Goal: Task Accomplishment & Management: Use online tool/utility

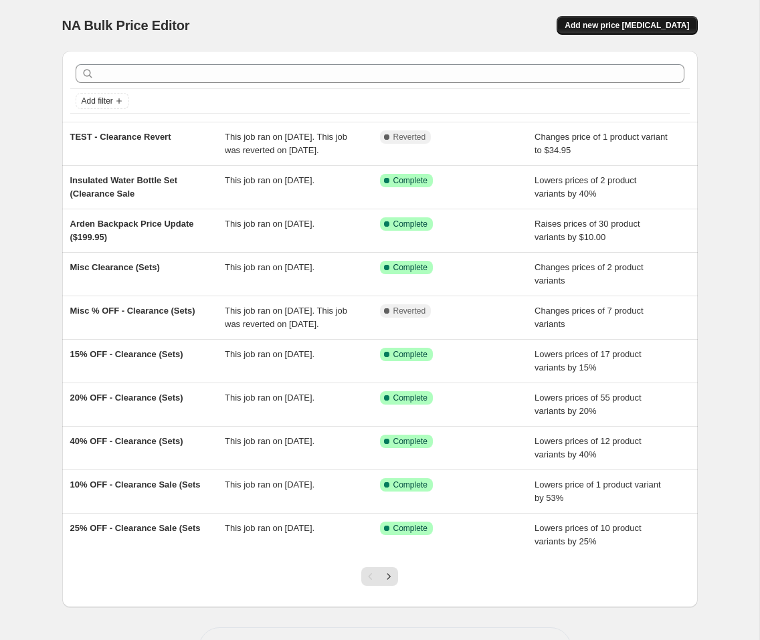
click at [612, 27] on span "Add new price [MEDICAL_DATA]" at bounding box center [627, 25] width 124 height 11
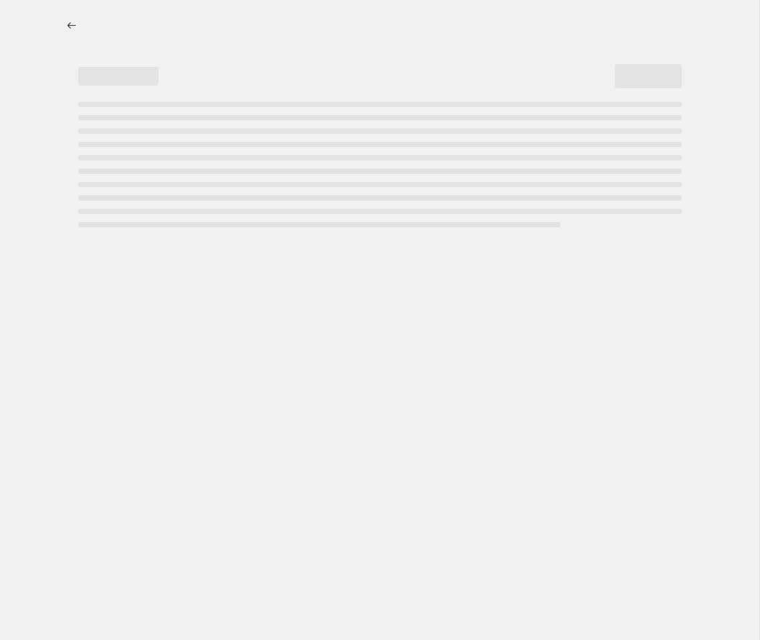
select select "percentage"
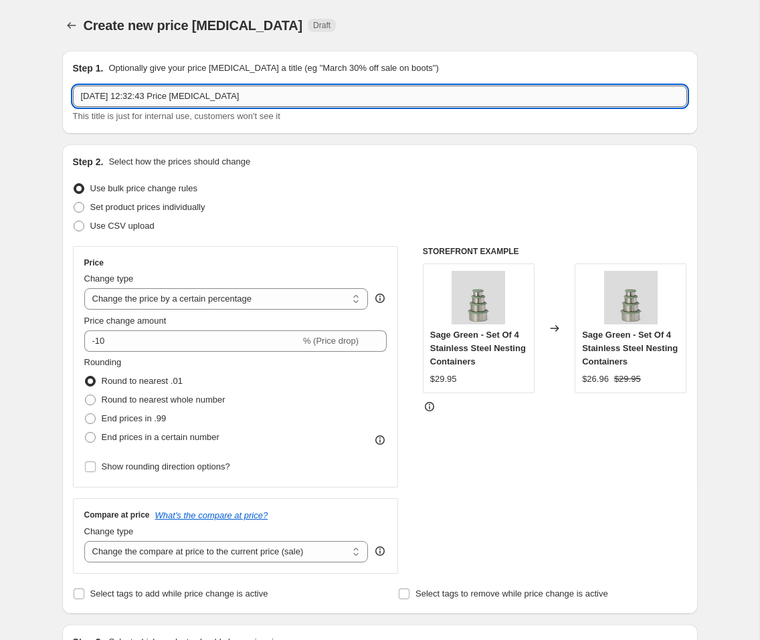
click at [182, 106] on input "[DATE] 12:32:43 Price [MEDICAL_DATA]" at bounding box center [380, 96] width 614 height 21
type input "Online Warehouse Sale"
click at [191, 207] on span "Set product prices individually" at bounding box center [147, 207] width 115 height 10
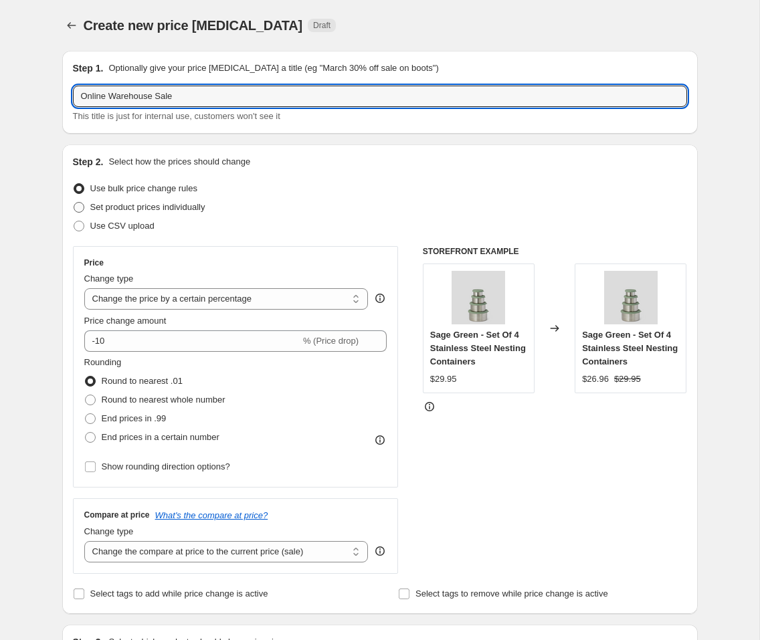
click at [74, 203] on input "Set product prices individually" at bounding box center [74, 202] width 1 height 1
radio input "true"
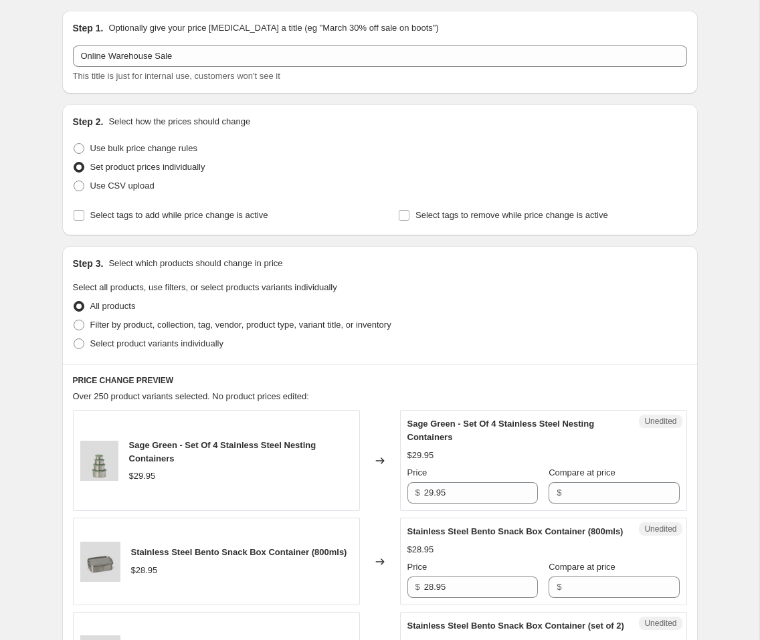
scroll to position [42, 0]
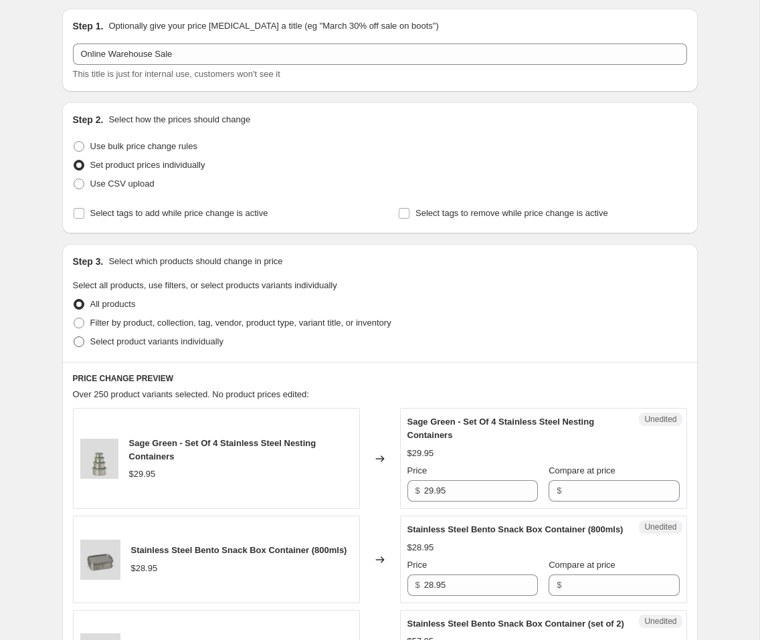
click at [104, 346] on span "Select product variants individually" at bounding box center [156, 342] width 133 height 10
click at [74, 337] on input "Select product variants individually" at bounding box center [74, 337] width 1 height 1
radio input "true"
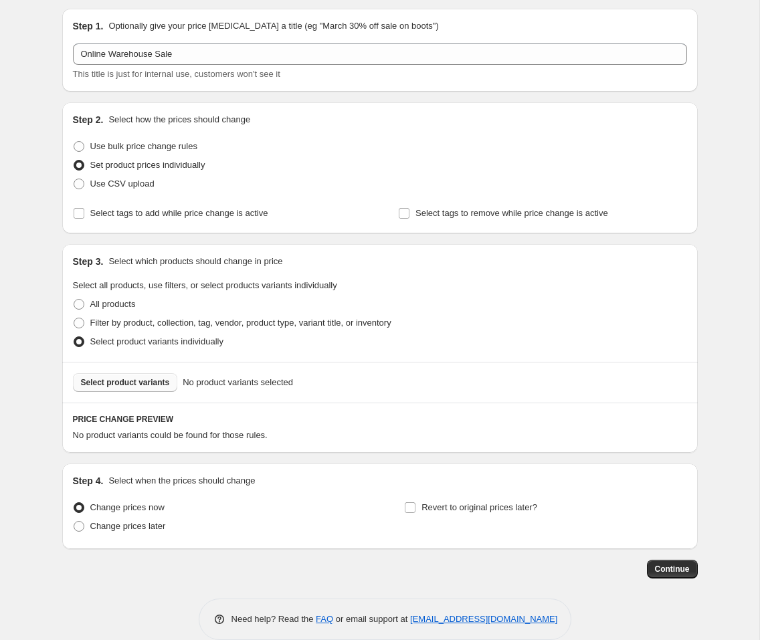
click at [137, 381] on span "Select product variants" at bounding box center [125, 382] width 89 height 11
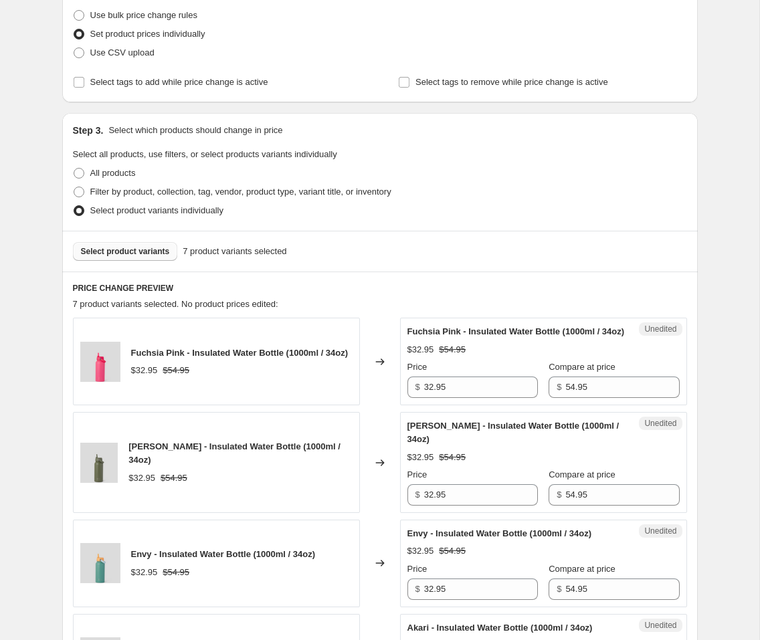
scroll to position [185, 0]
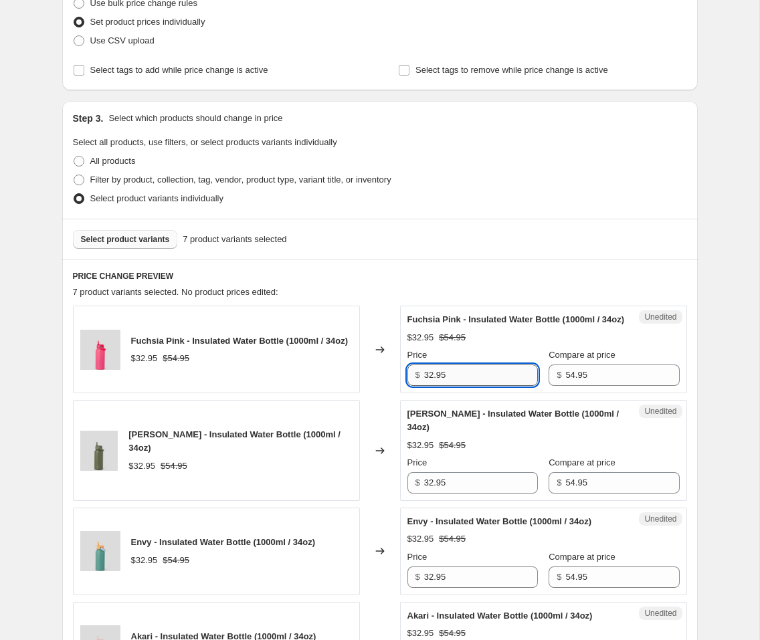
click at [489, 386] on input "32.95" at bounding box center [481, 375] width 114 height 21
type input "25"
click at [731, 408] on div "Create new price [MEDICAL_DATA]. This page is ready Create new price [MEDICAL_D…" at bounding box center [380, 517] width 760 height 1405
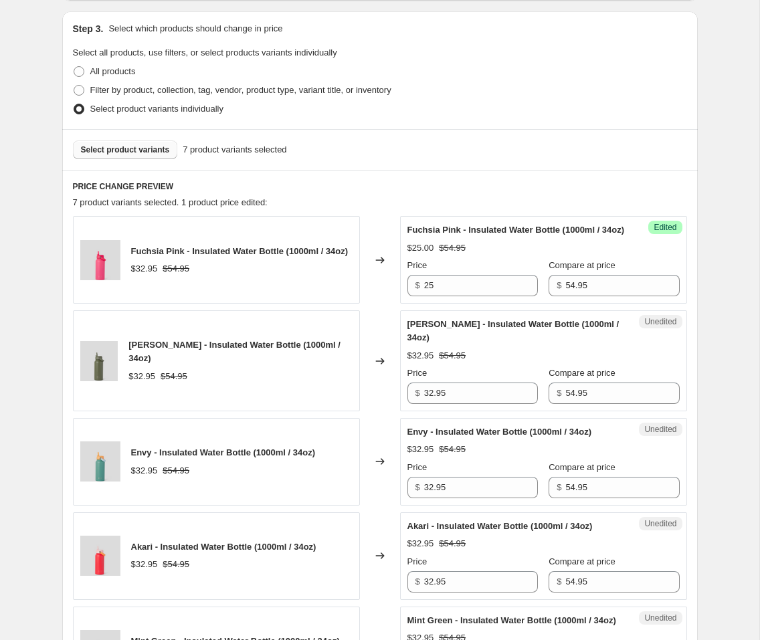
scroll to position [307, 0]
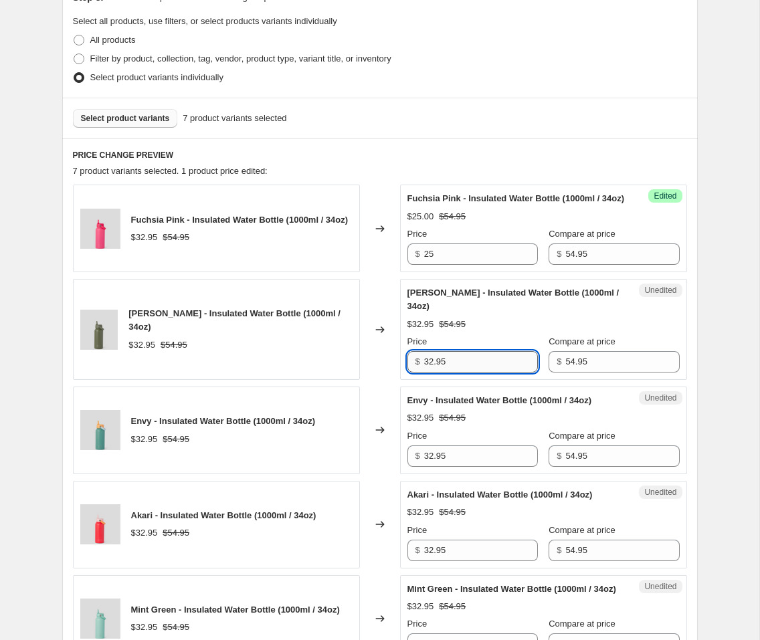
click at [490, 369] on input "32.95" at bounding box center [481, 361] width 114 height 21
click at [452, 373] on input "25" at bounding box center [481, 361] width 114 height 21
click at [451, 373] on input "25" at bounding box center [481, 361] width 114 height 21
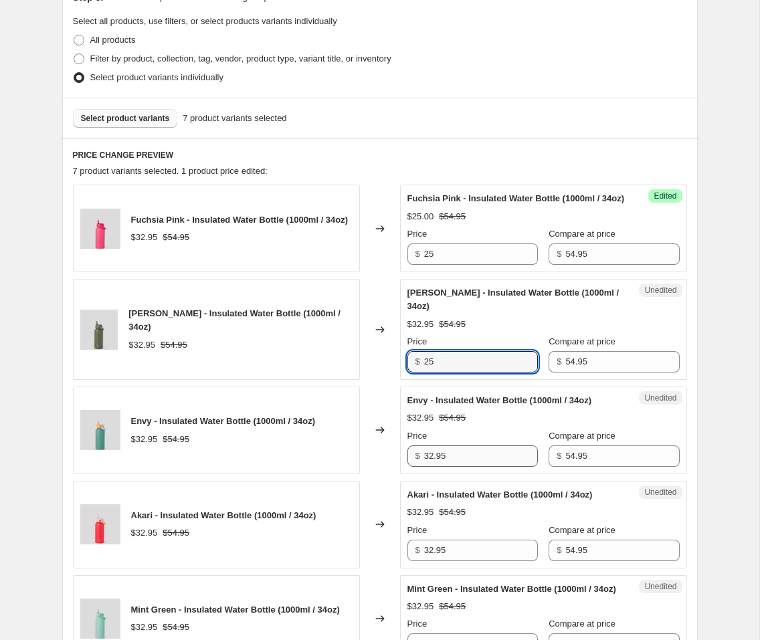
type input "25"
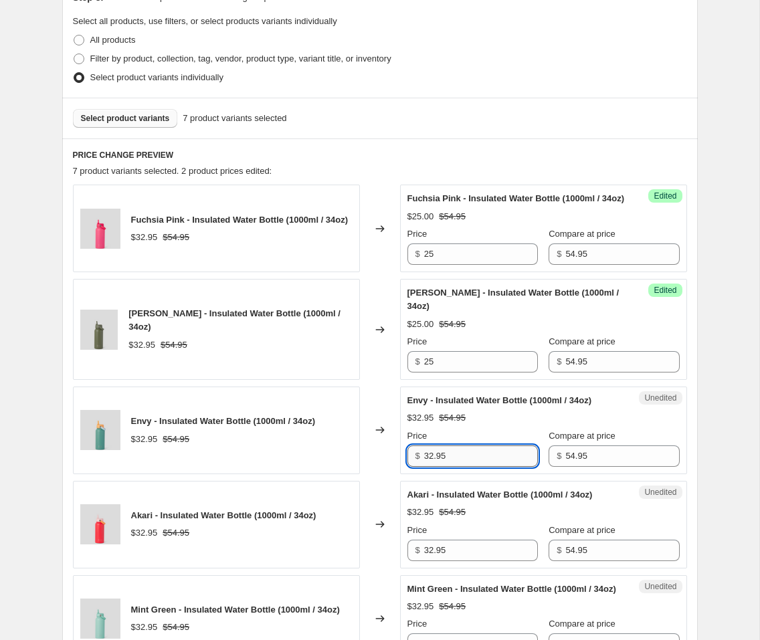
click at [455, 467] on input "32.95" at bounding box center [481, 456] width 114 height 21
click at [454, 467] on input "32.95" at bounding box center [481, 456] width 114 height 21
paste input "2"
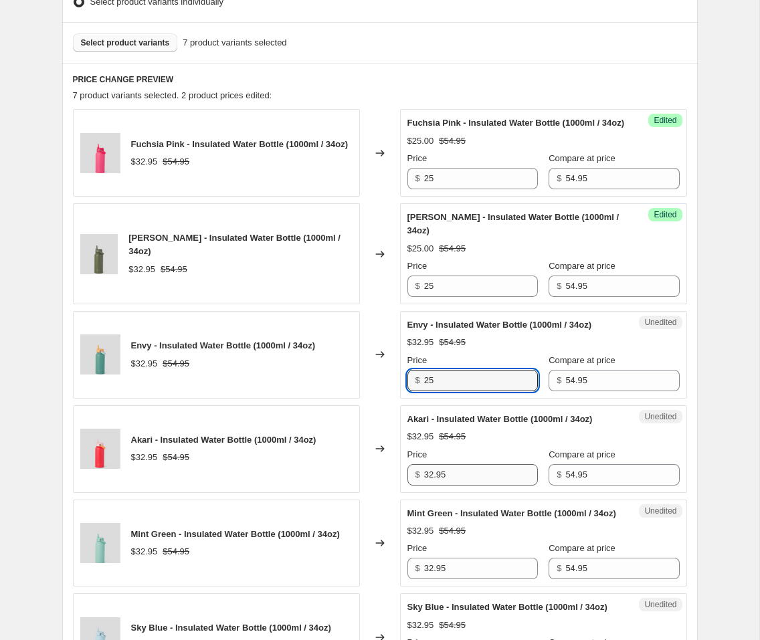
type input "25"
click at [450, 485] on input "32.95" at bounding box center [481, 474] width 114 height 21
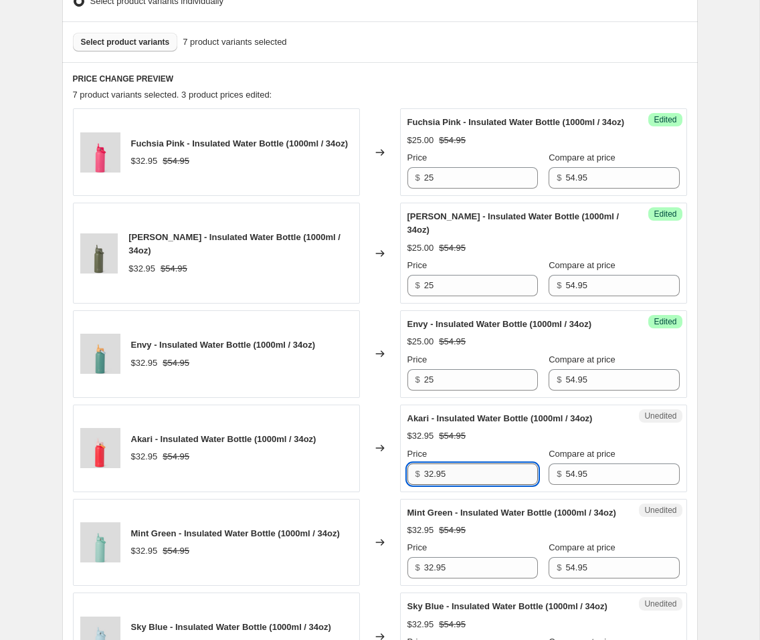
click at [449, 485] on input "32.95" at bounding box center [481, 474] width 114 height 21
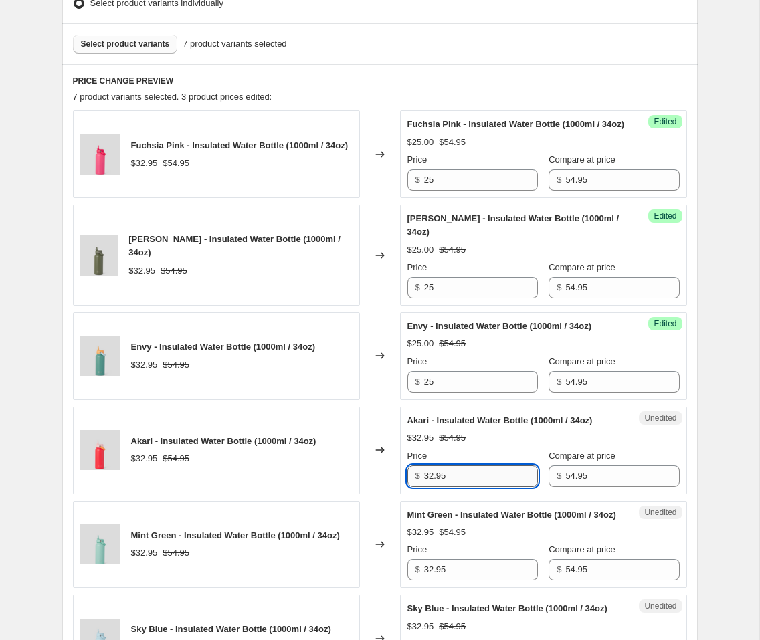
click at [458, 487] on input "32.95" at bounding box center [481, 476] width 114 height 21
paste input "2"
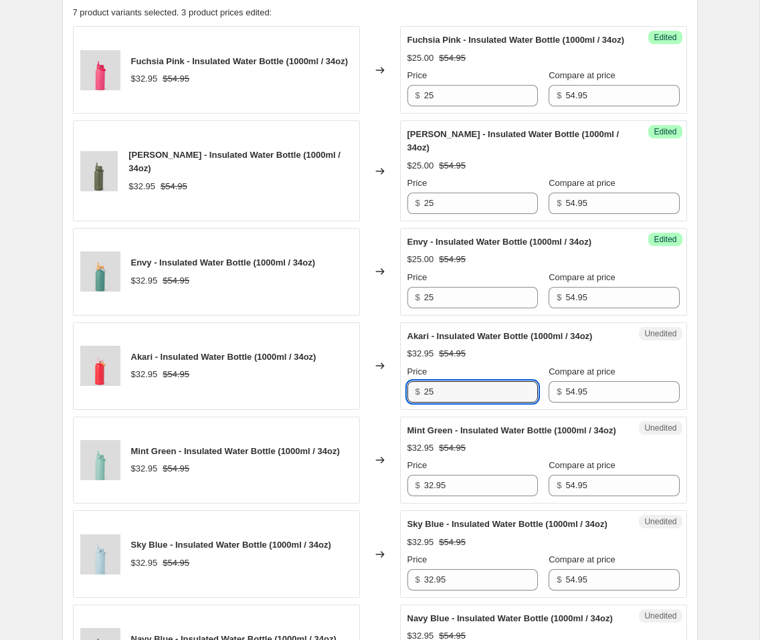
scroll to position [489, 0]
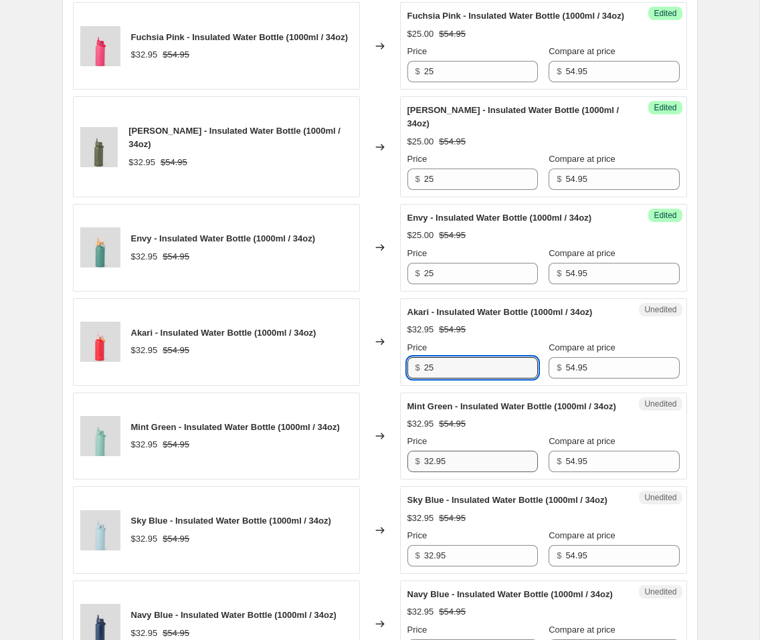
type input "25"
click at [453, 473] on input "32.95" at bounding box center [481, 461] width 114 height 21
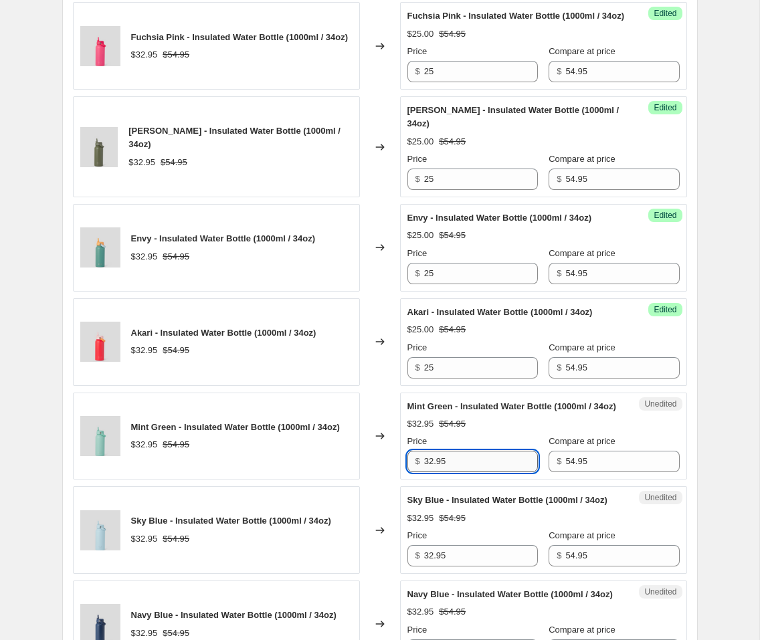
click at [454, 473] on input "32.95" at bounding box center [481, 461] width 114 height 21
paste input "2"
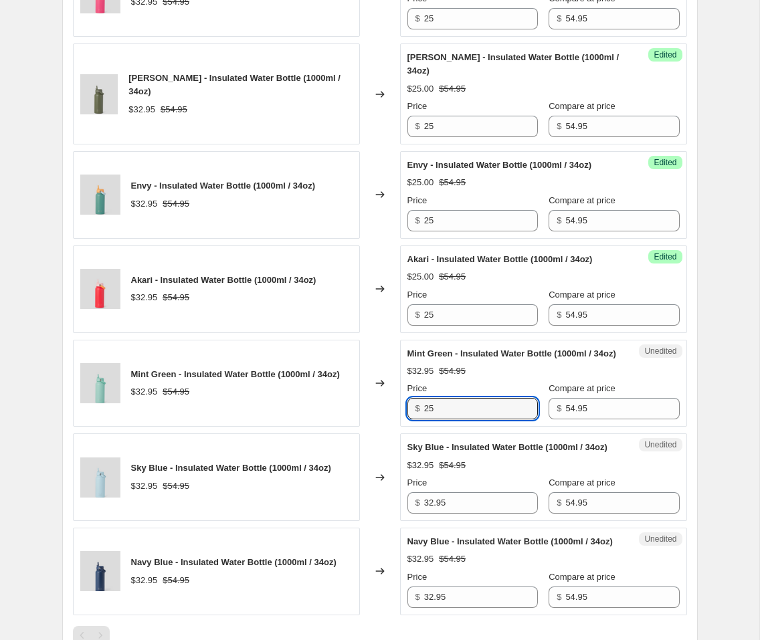
scroll to position [548, 0]
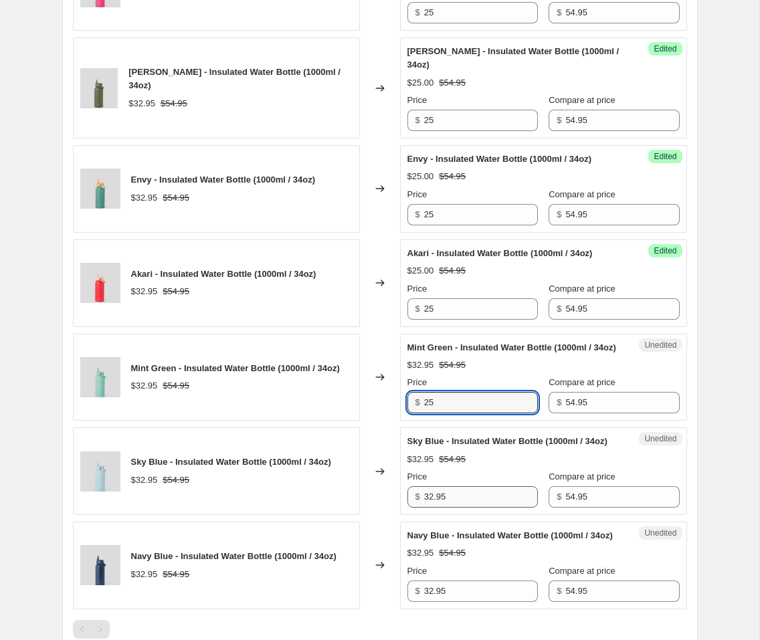
type input "25"
click at [451, 508] on input "32.95" at bounding box center [481, 497] width 114 height 21
click at [450, 508] on input "32.95" at bounding box center [481, 497] width 114 height 21
click at [454, 508] on input "32.95" at bounding box center [481, 497] width 114 height 21
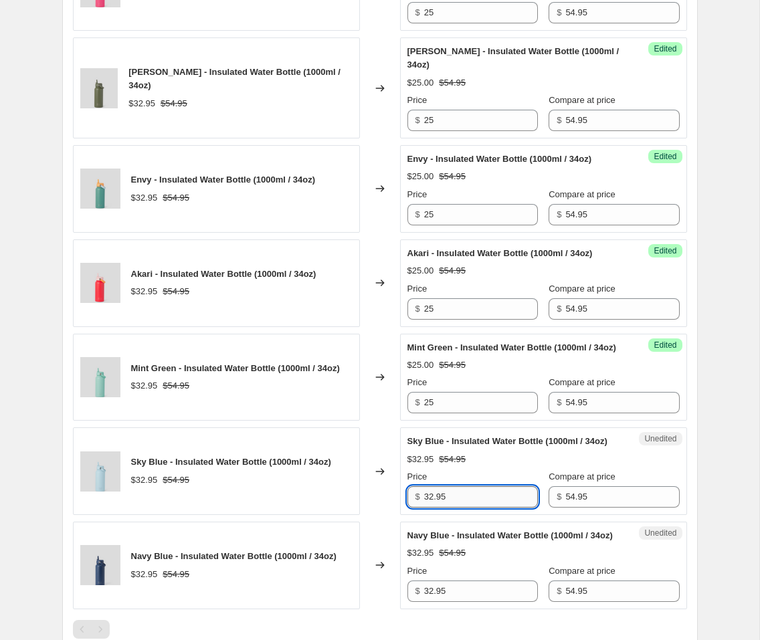
click at [454, 508] on input "32.95" at bounding box center [481, 497] width 114 height 21
paste input "2"
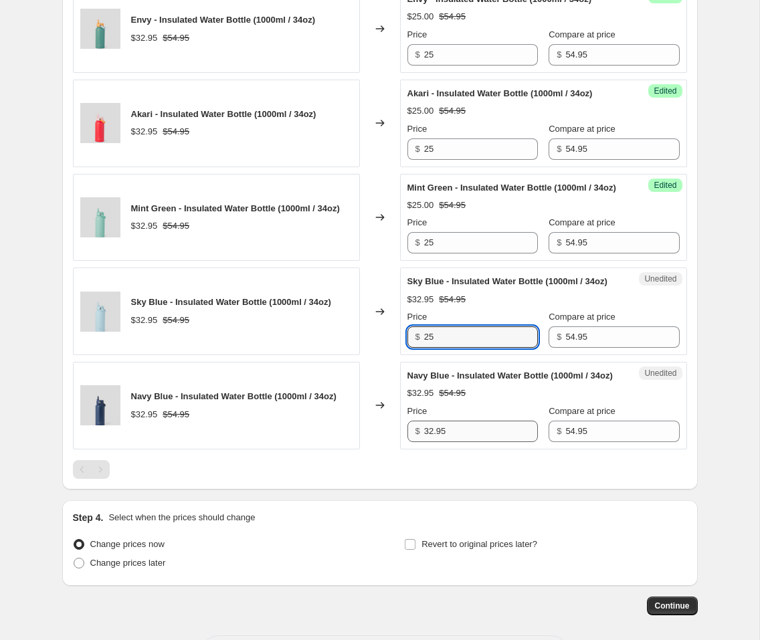
scroll to position [717, 0]
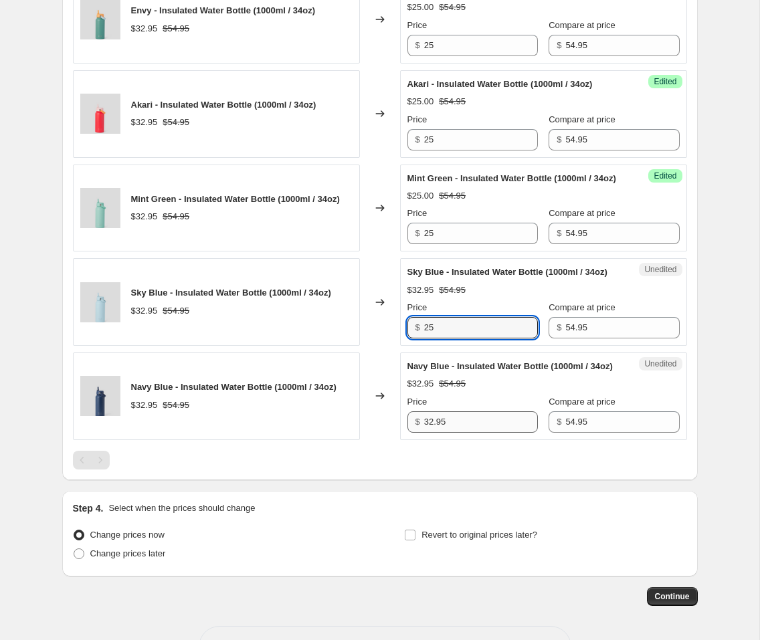
type input "25"
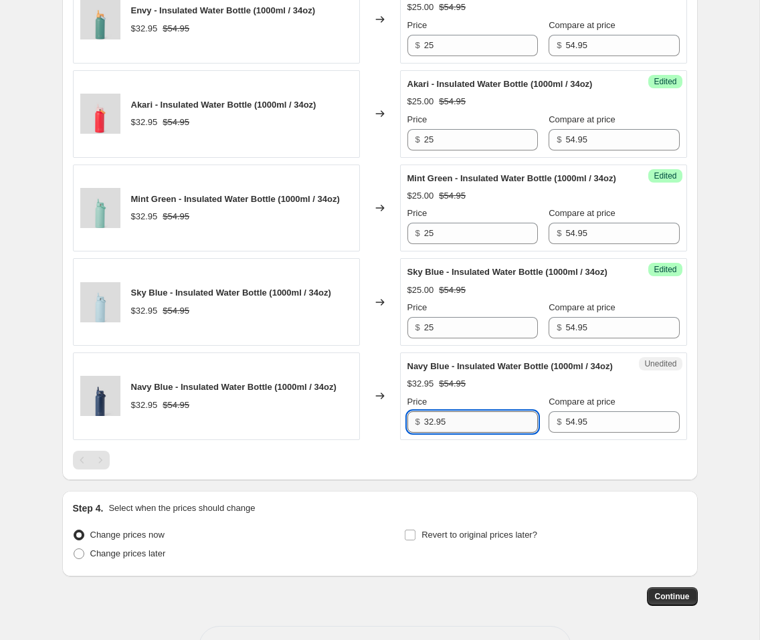
click at [456, 433] on input "32.95" at bounding box center [481, 422] width 114 height 21
paste input "2"
type input "25"
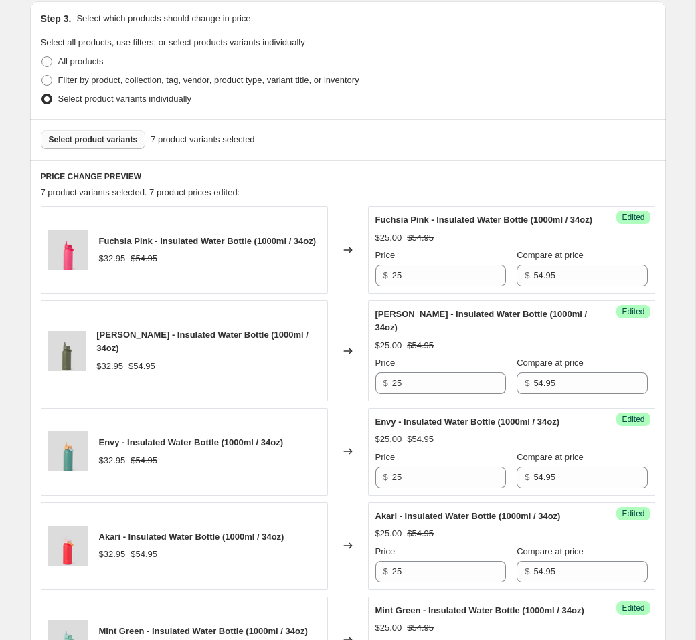
scroll to position [181, 0]
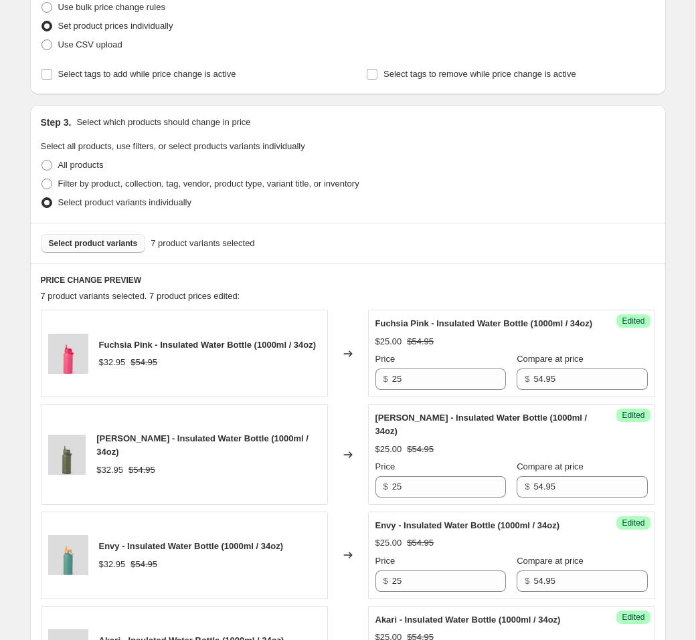
click at [105, 244] on span "Select product variants" at bounding box center [93, 243] width 89 height 11
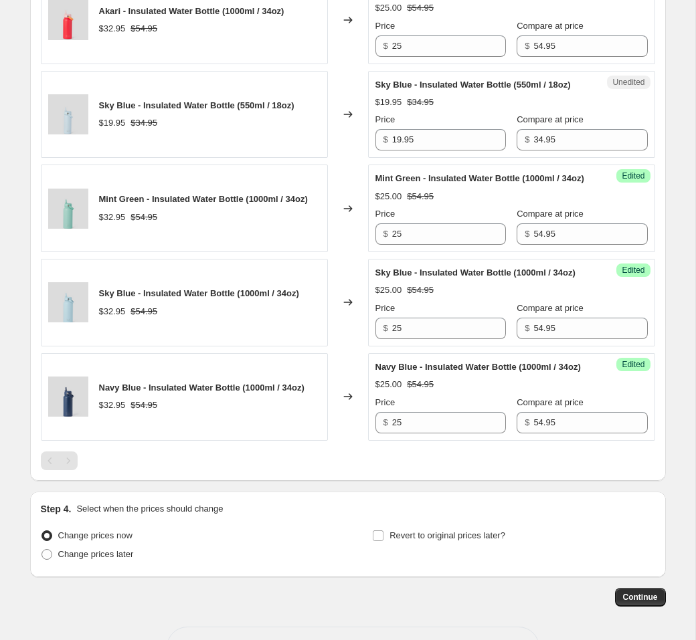
scroll to position [816, 0]
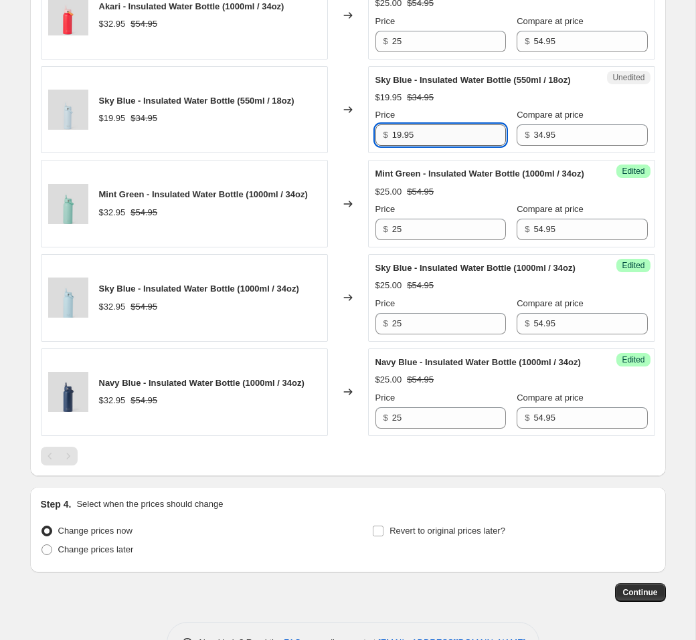
click at [439, 146] on input "19.95" at bounding box center [449, 134] width 114 height 21
click at [440, 146] on input "19.95" at bounding box center [449, 134] width 114 height 21
type input "2"
type input "16"
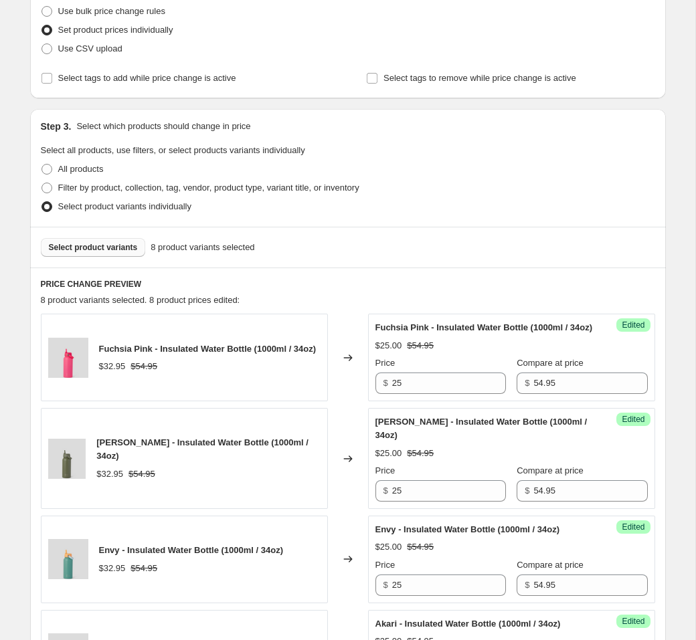
scroll to position [0, 0]
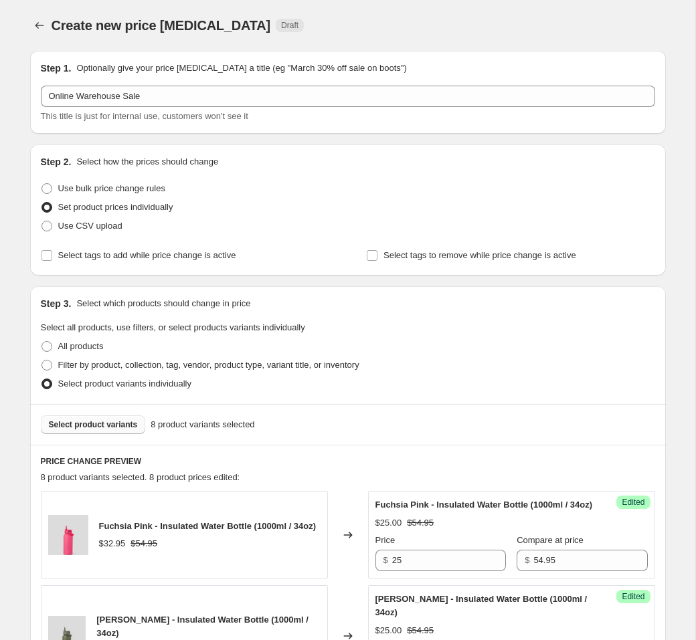
click at [75, 422] on span "Select product variants" at bounding box center [93, 425] width 89 height 11
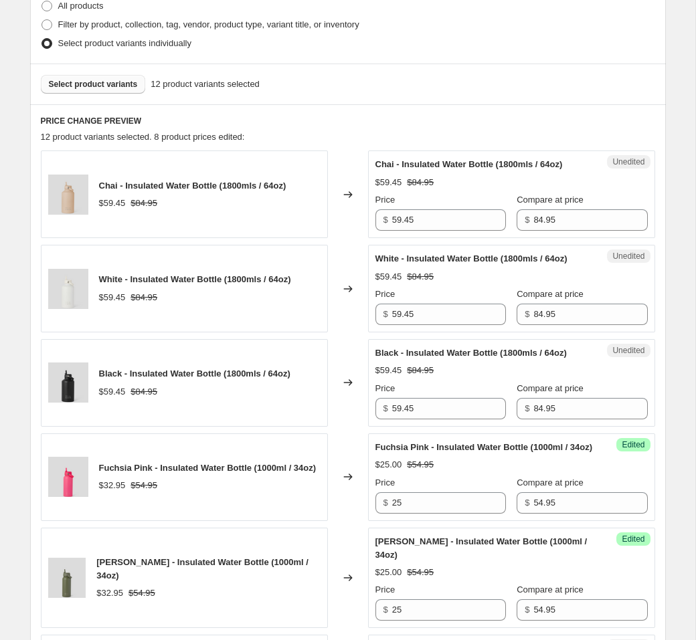
scroll to position [344, 0]
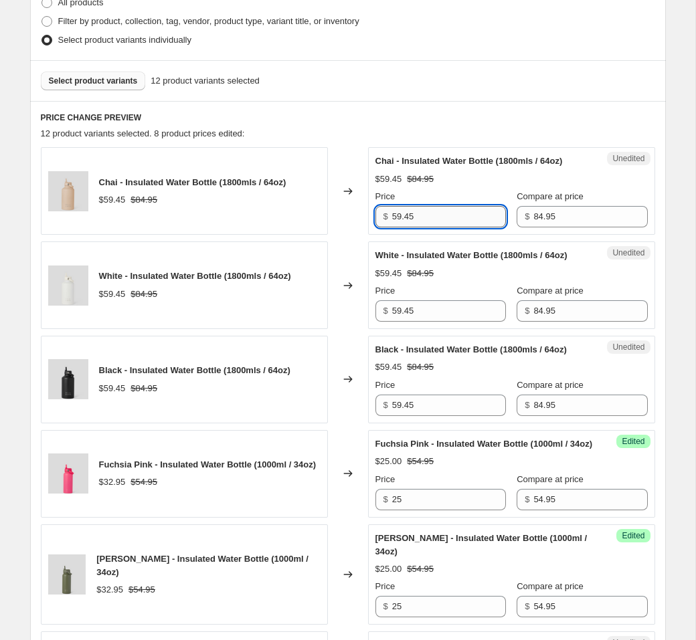
click at [451, 228] on input "59.45" at bounding box center [449, 216] width 114 height 21
click at [432, 228] on input "59.45" at bounding box center [449, 216] width 114 height 21
click at [432, 226] on input "42.45" at bounding box center [449, 216] width 114 height 21
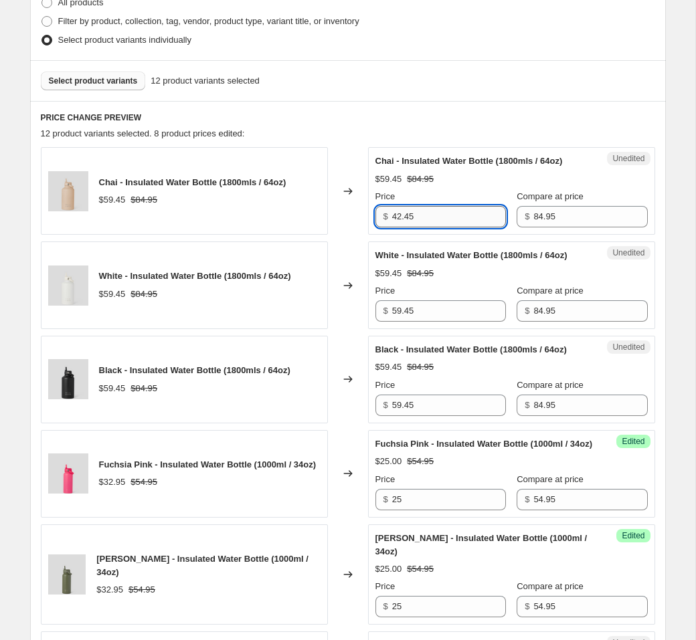
click at [432, 226] on input "42.45" at bounding box center [449, 216] width 114 height 21
type input "42.45"
click at [434, 322] on input "59.45" at bounding box center [449, 311] width 114 height 21
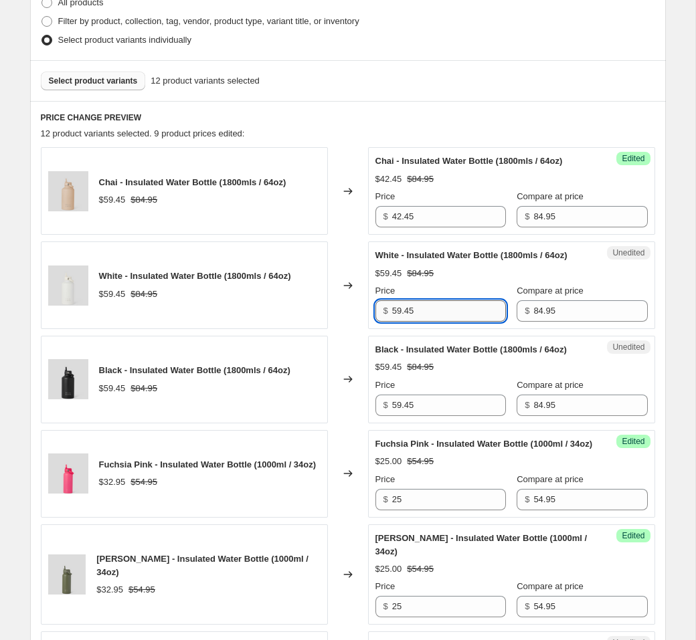
click at [434, 322] on input "59.45" at bounding box center [449, 311] width 114 height 21
paste input "42"
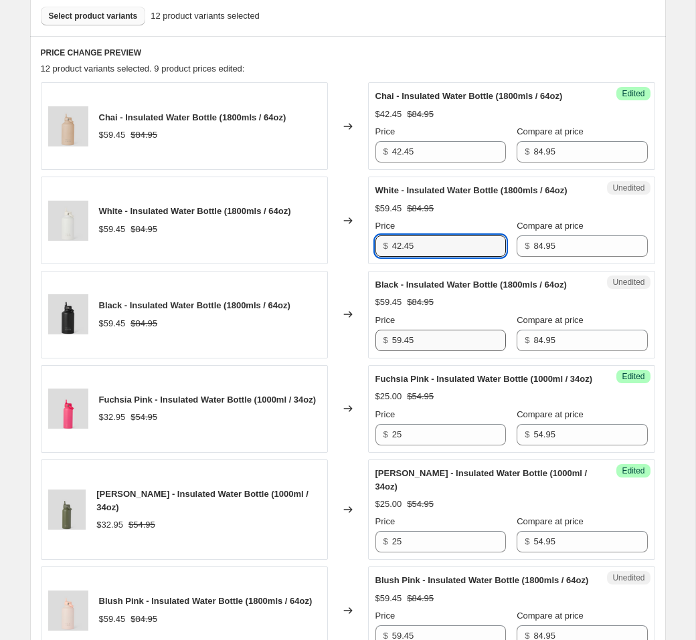
scroll to position [432, 0]
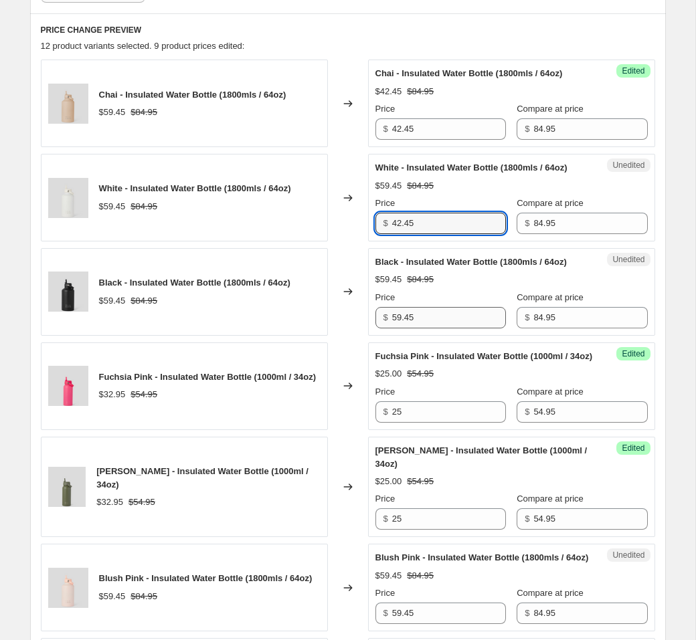
type input "42.45"
drag, startPoint x: 432, startPoint y: 367, endPoint x: 432, endPoint y: 360, distance: 7.4
click at [432, 329] on input "59.45" at bounding box center [449, 317] width 114 height 21
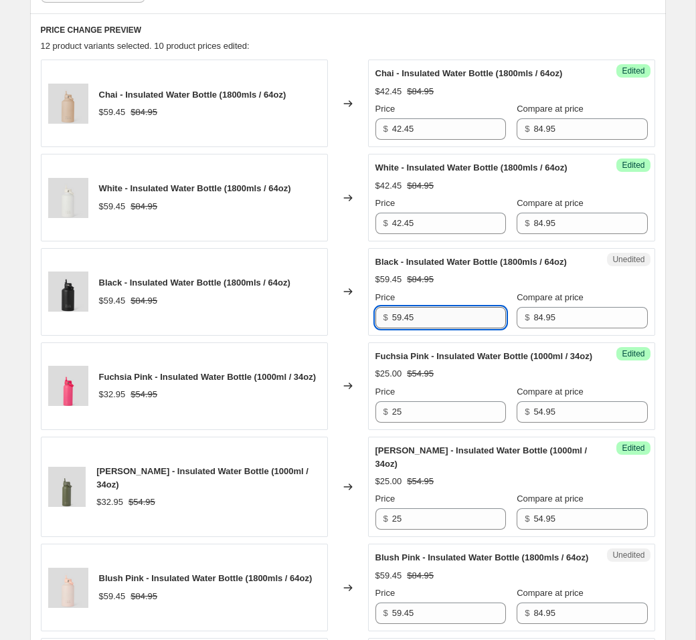
click at [431, 329] on input "59.45" at bounding box center [449, 317] width 114 height 21
paste input "42"
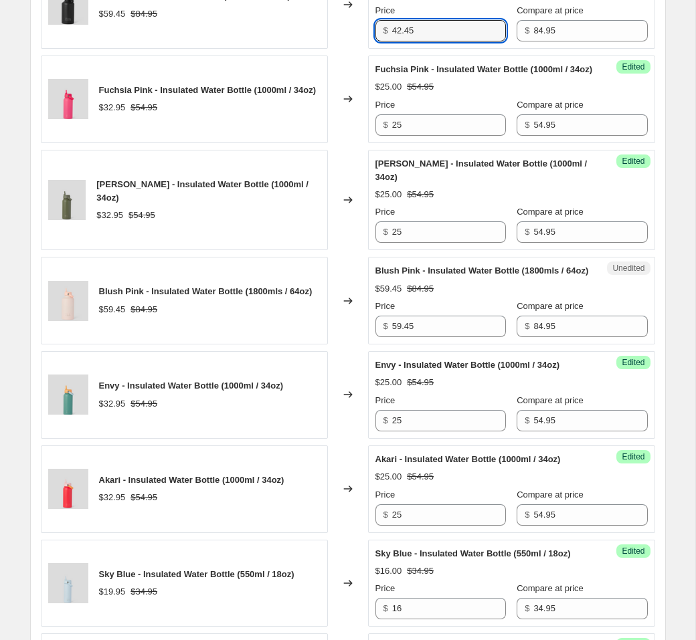
scroll to position [722, 0]
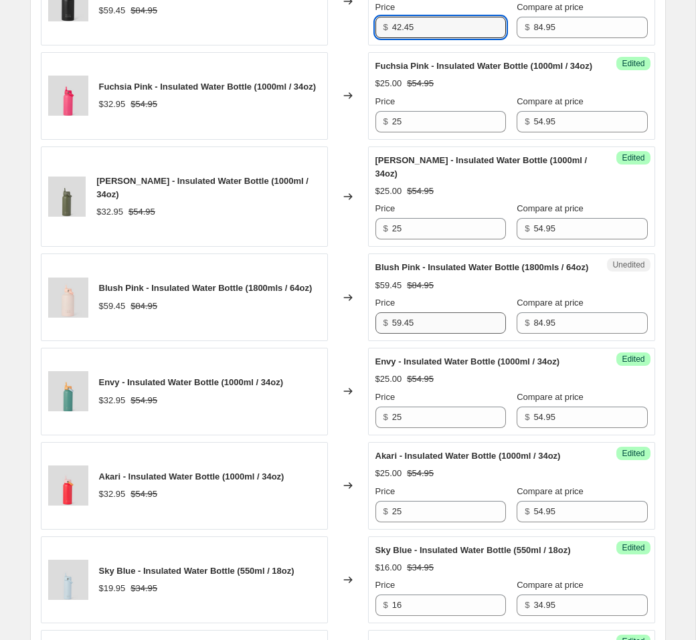
type input "42.45"
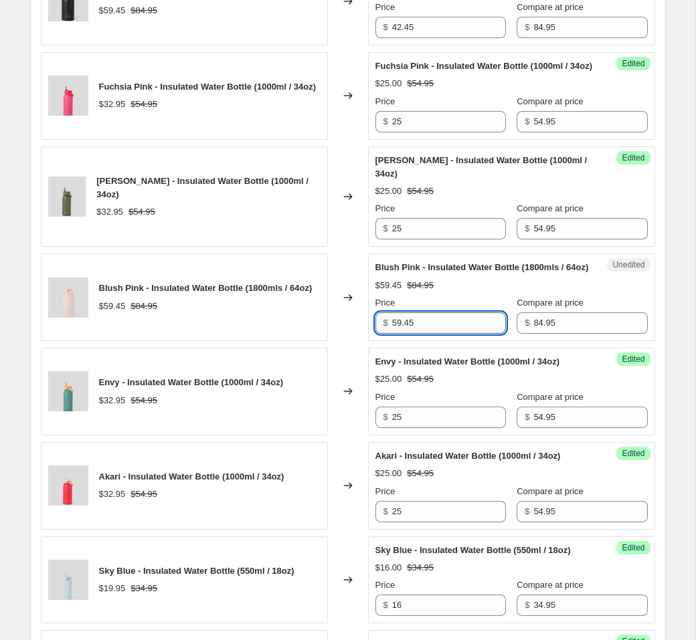
click at [426, 334] on input "59.45" at bounding box center [449, 323] width 114 height 21
paste input "42"
type input "42.45"
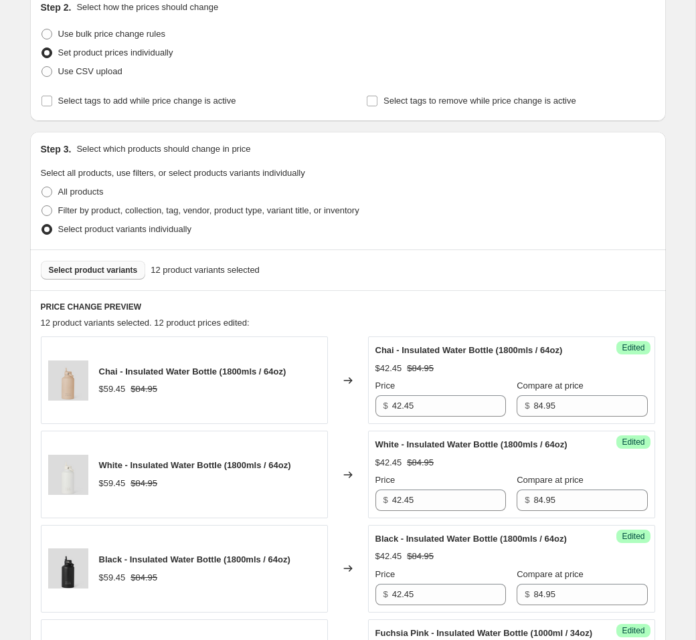
scroll to position [0, 0]
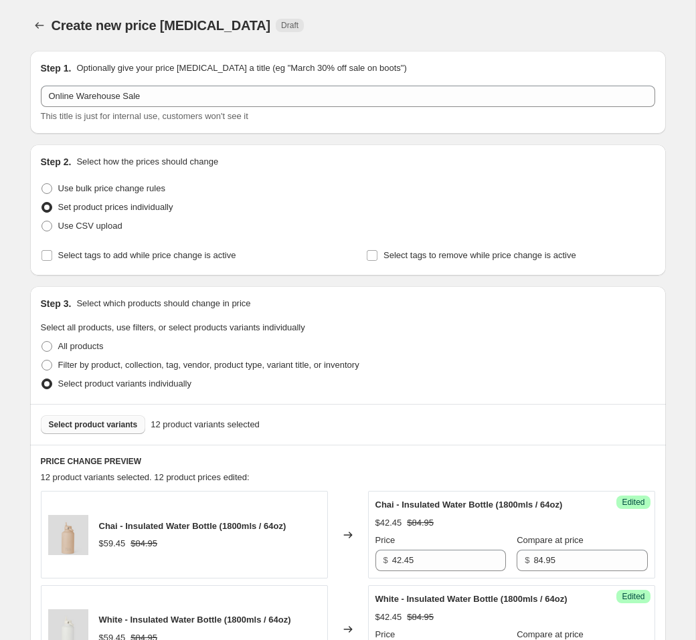
click at [96, 422] on span "Select product variants" at bounding box center [93, 425] width 89 height 11
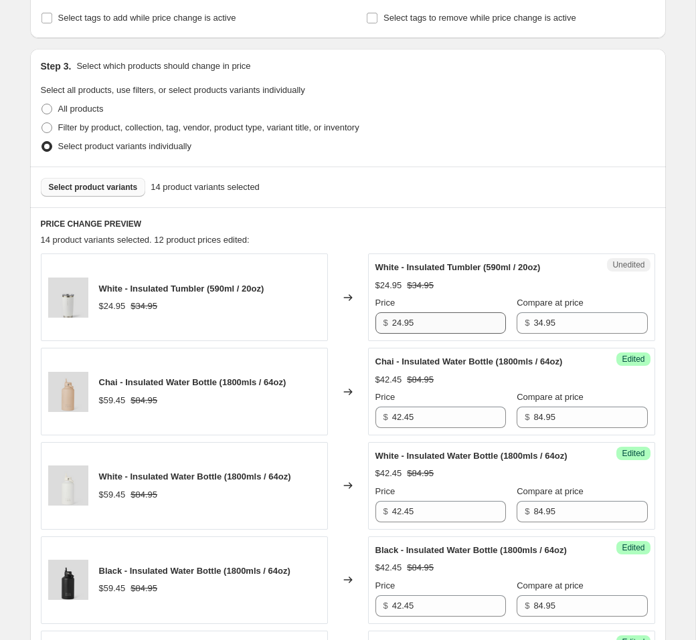
scroll to position [242, 0]
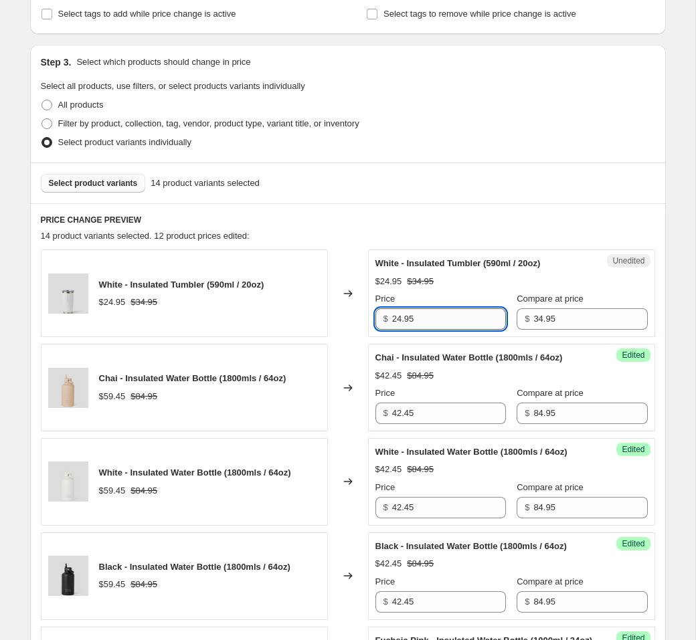
click at [439, 315] on input "24.95" at bounding box center [449, 319] width 114 height 21
click at [439, 314] on input "24.95" at bounding box center [449, 319] width 114 height 21
click at [438, 319] on input "17.45" at bounding box center [449, 319] width 114 height 21
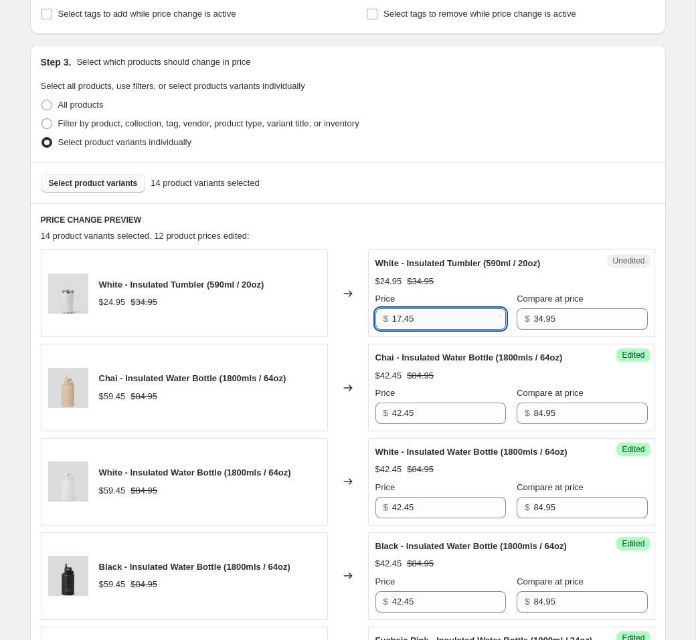
click at [438, 319] on input "17.45" at bounding box center [449, 319] width 114 height 21
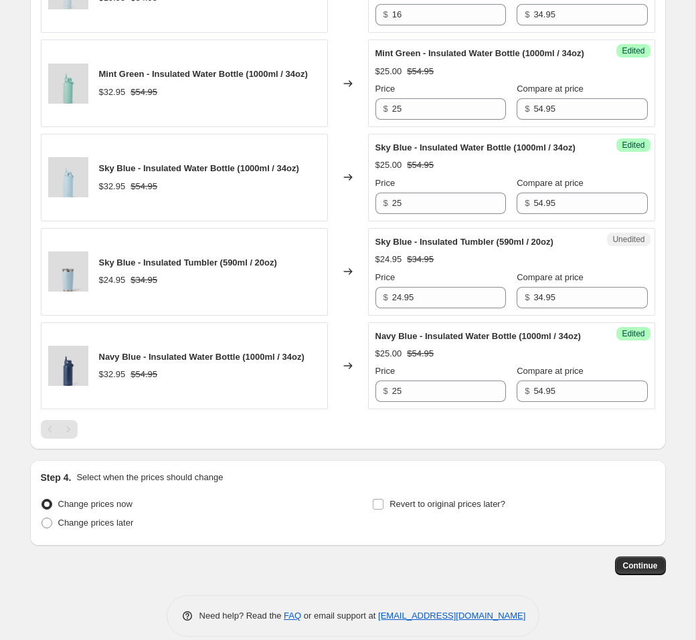
scroll to position [1416, 0]
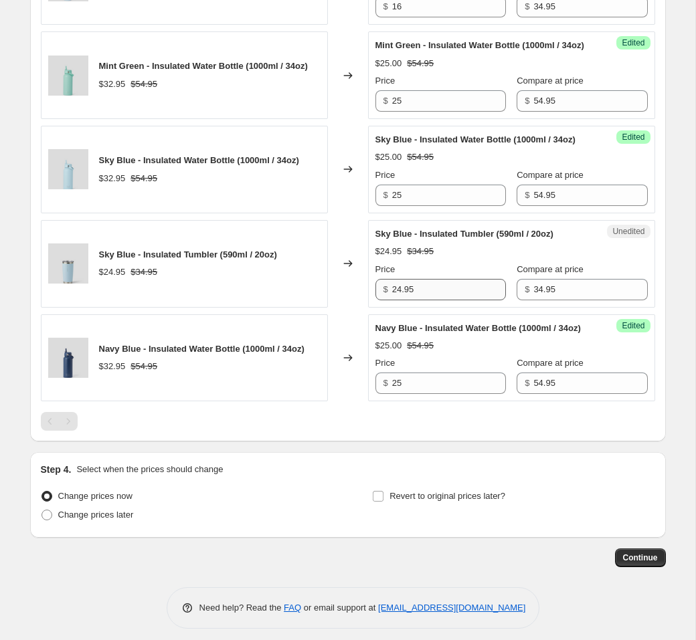
type input "17.45"
click at [425, 301] on input "24.95" at bounding box center [449, 289] width 114 height 21
paste input "17.4"
type input "17.45"
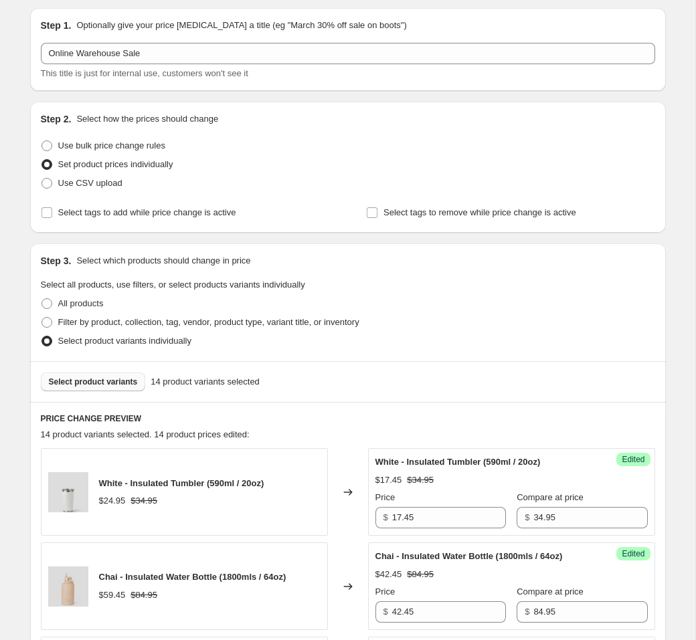
scroll to position [0, 0]
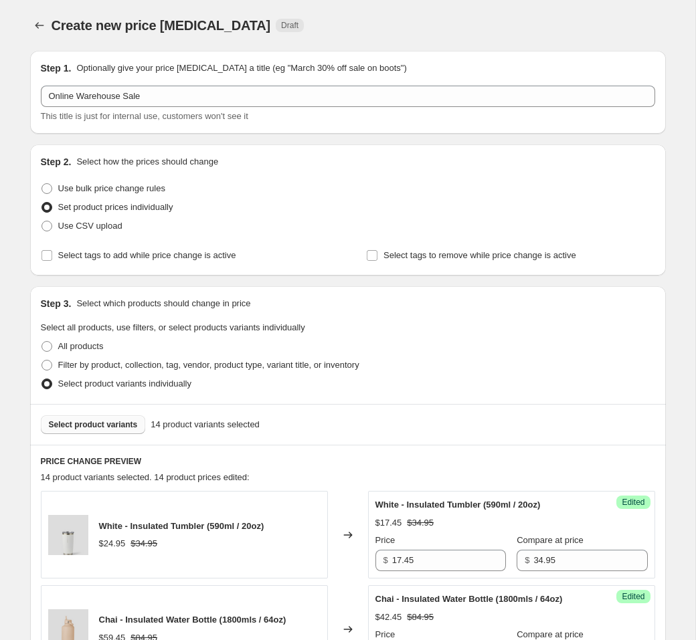
click at [114, 430] on span "Select product variants" at bounding box center [93, 425] width 89 height 11
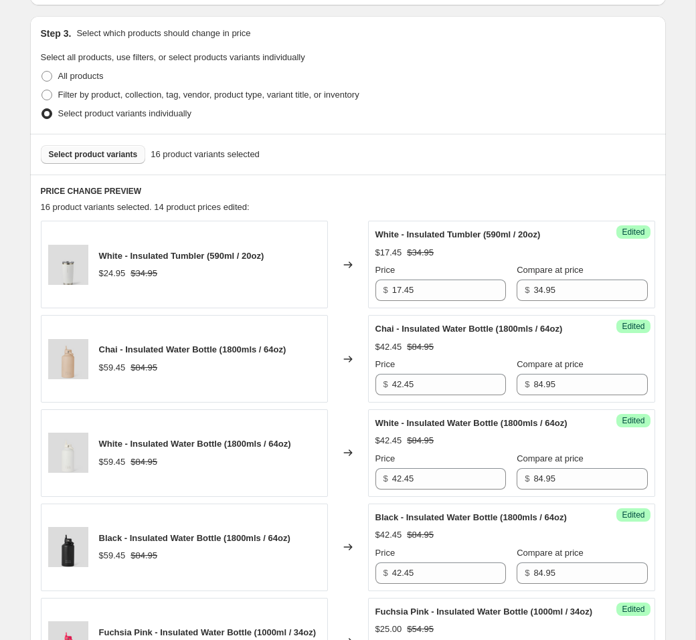
scroll to position [273, 0]
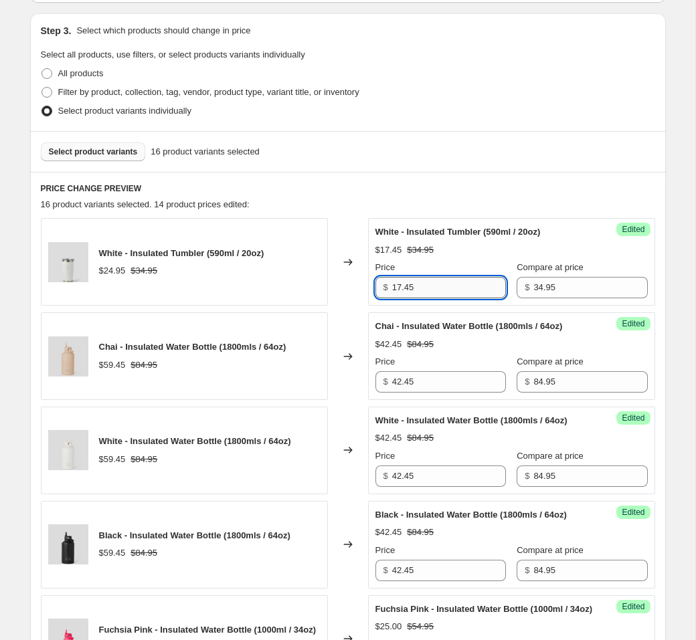
click at [433, 283] on input "17.45" at bounding box center [449, 287] width 114 height 21
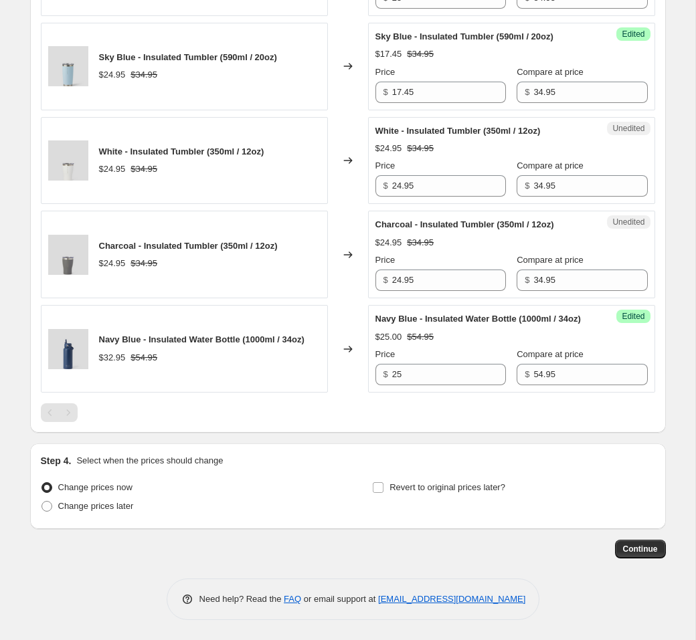
scroll to position [1718, 0]
click at [429, 197] on input "24.95" at bounding box center [449, 185] width 114 height 21
paste input "17.4"
type input "17.45"
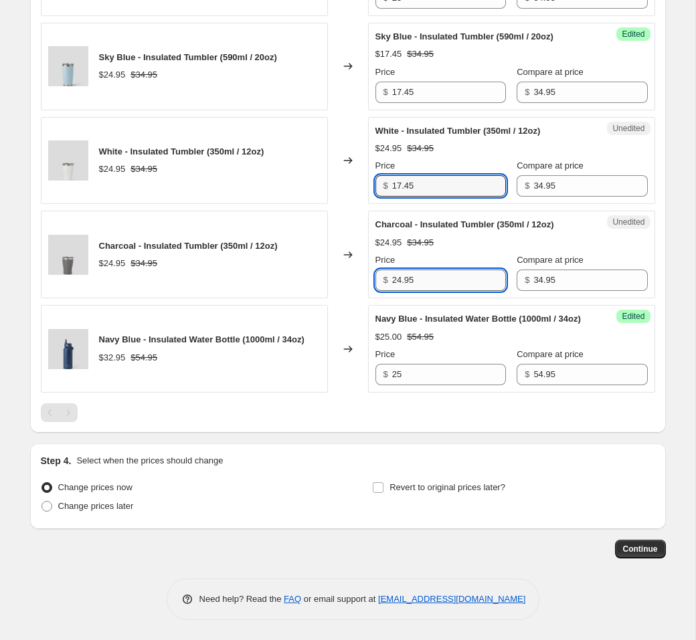
click at [422, 291] on input "24.95" at bounding box center [449, 280] width 114 height 21
paste input "17.4"
type input "17.45"
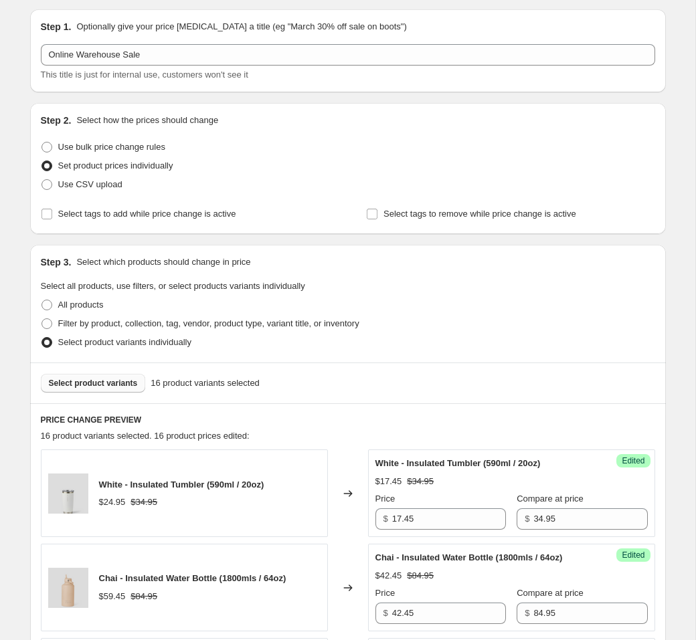
scroll to position [0, 0]
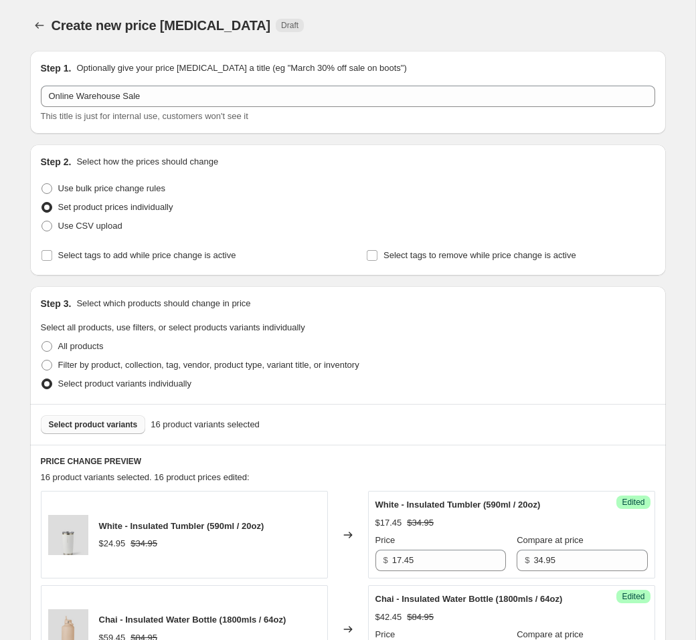
click at [122, 426] on span "Select product variants" at bounding box center [93, 425] width 89 height 11
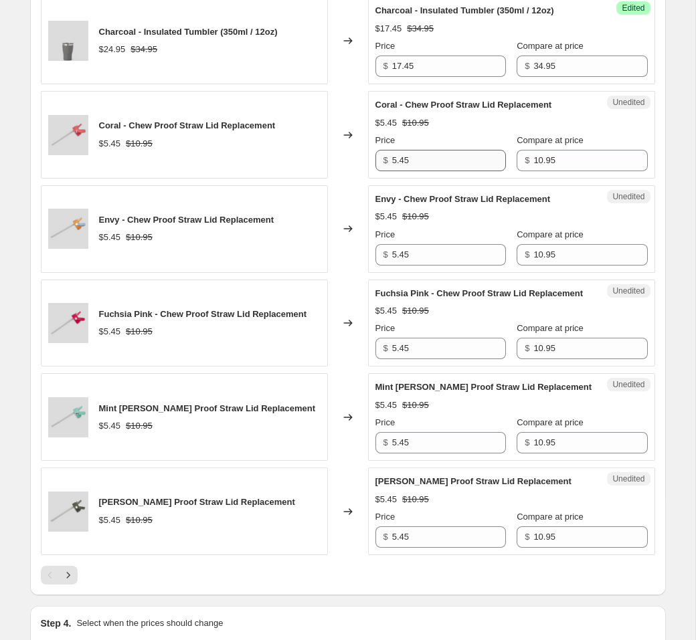
scroll to position [1828, 0]
click at [440, 171] on input "5.45" at bounding box center [449, 159] width 114 height 21
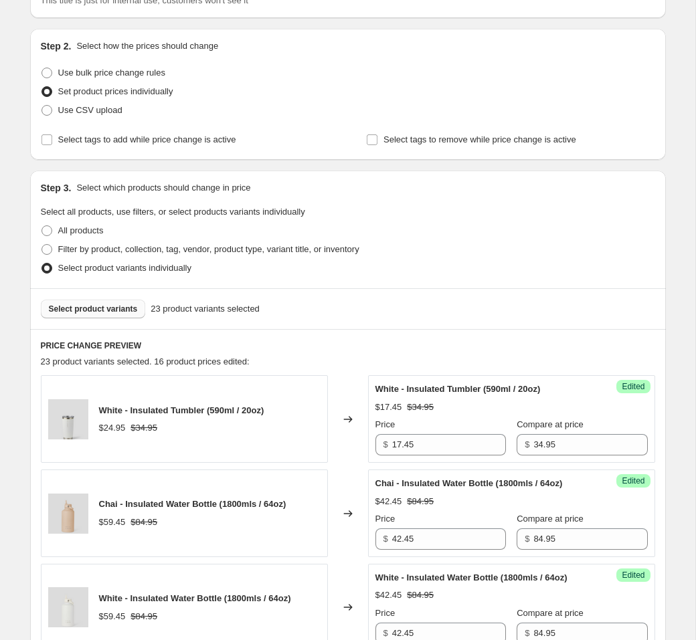
scroll to position [74, 0]
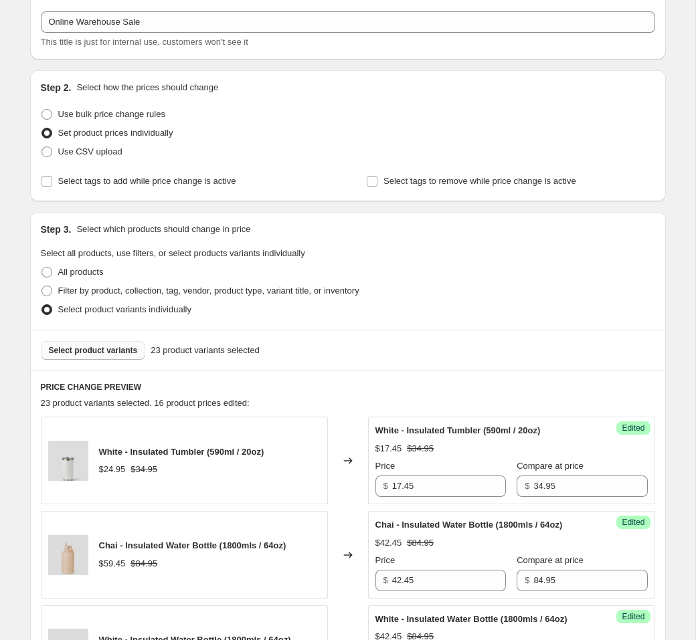
click at [100, 353] on span "Select product variants" at bounding box center [93, 350] width 89 height 11
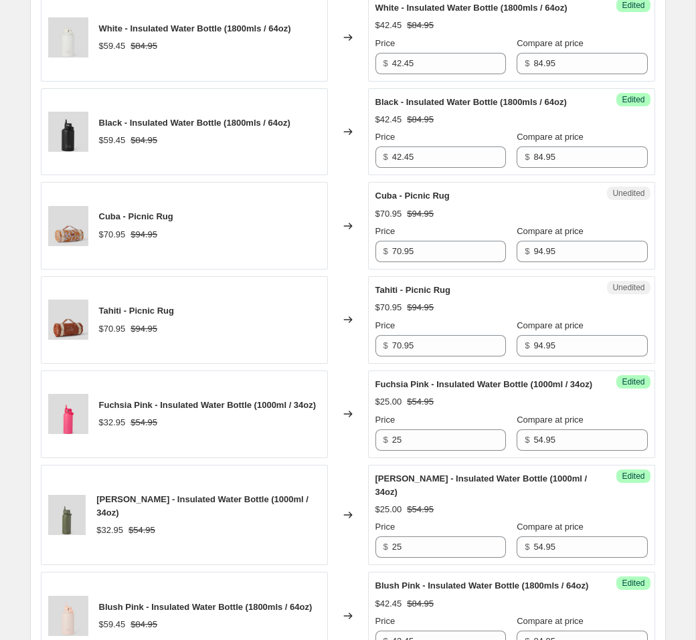
scroll to position [781, 0]
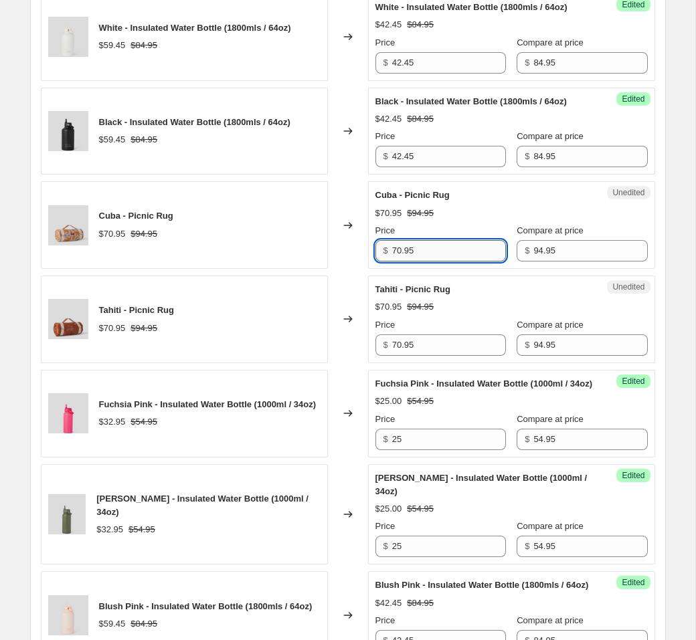
click at [464, 262] on input "70.95" at bounding box center [449, 250] width 114 height 21
click at [463, 262] on input "70.95" at bounding box center [449, 250] width 114 height 21
paste input "47.4"
type input "47.45"
click at [432, 356] on input "70.95" at bounding box center [449, 345] width 114 height 21
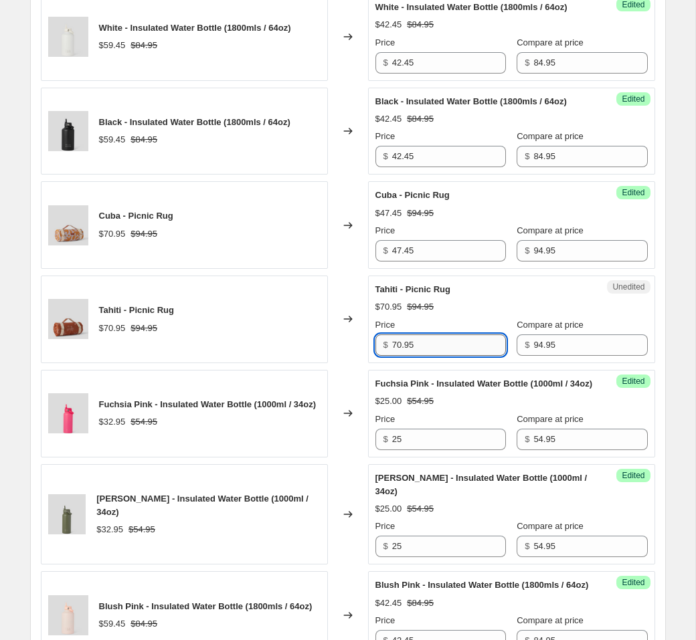
click at [432, 356] on input "70.95" at bounding box center [449, 345] width 114 height 21
paste input "47.4"
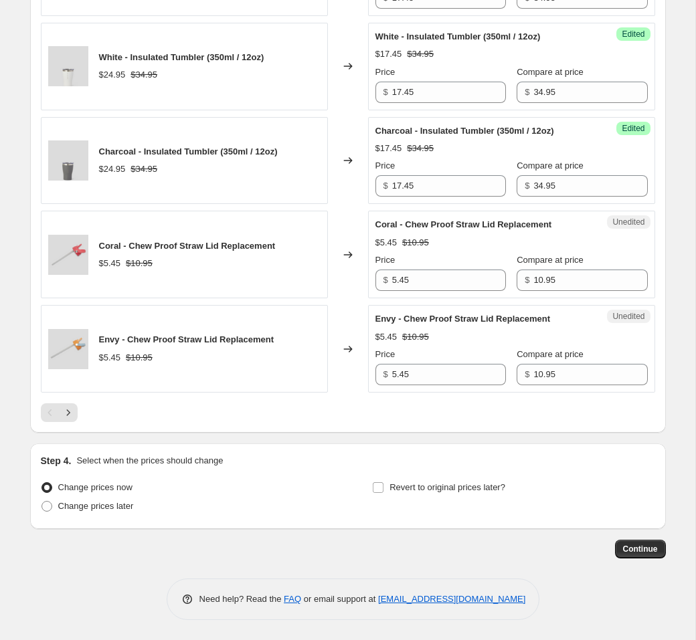
scroll to position [2124, 0]
type input "47.45"
drag, startPoint x: 161, startPoint y: 414, endPoint x: 141, endPoint y: 419, distance: 20.6
click at [161, 414] on div at bounding box center [348, 413] width 614 height 19
drag, startPoint x: 73, startPoint y: 412, endPoint x: 102, endPoint y: 393, distance: 34.7
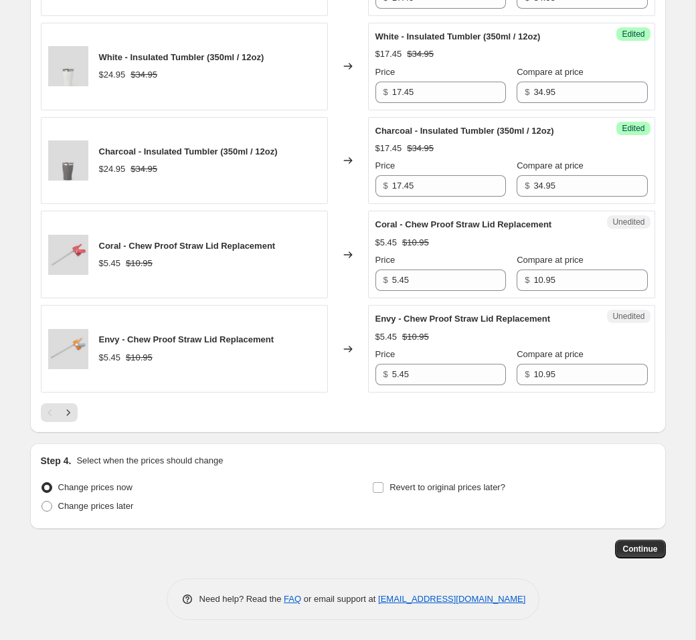
click at [73, 412] on icon "Next" at bounding box center [68, 412] width 13 height 13
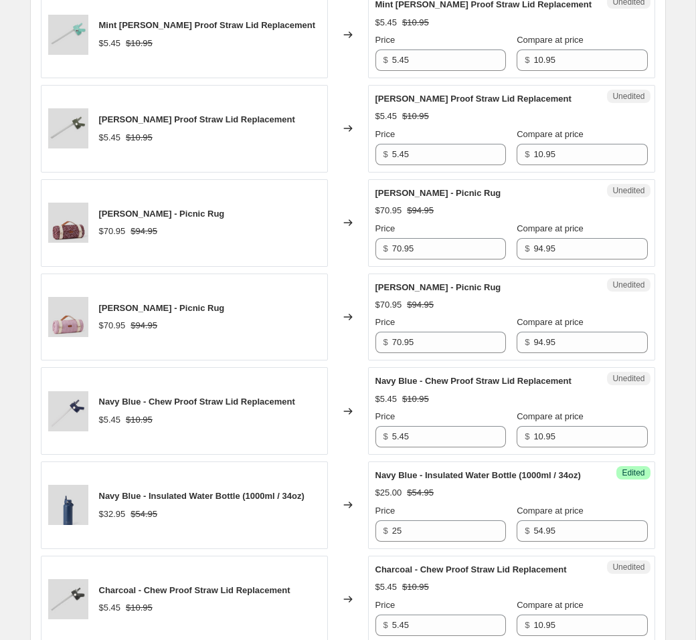
scroll to position [618, 0]
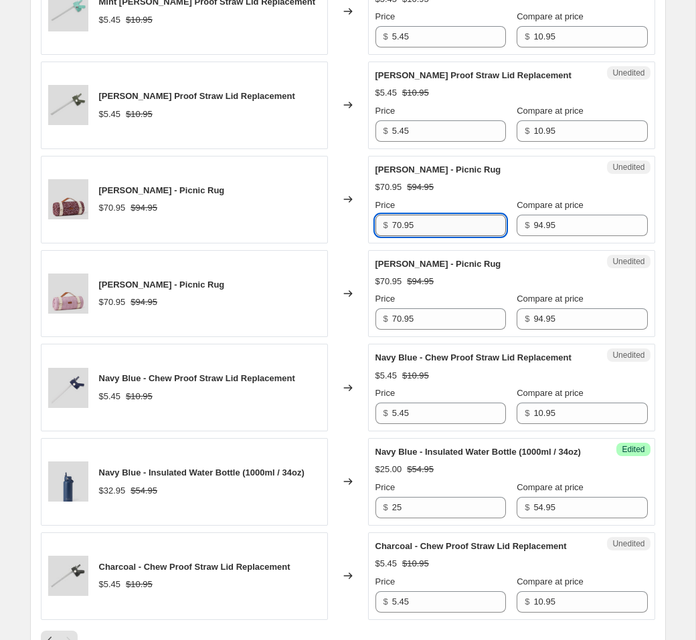
click at [420, 236] on input "70.95" at bounding box center [449, 225] width 114 height 21
paste input "47.4"
type input "47.45"
click at [427, 330] on input "70.95" at bounding box center [449, 319] width 114 height 21
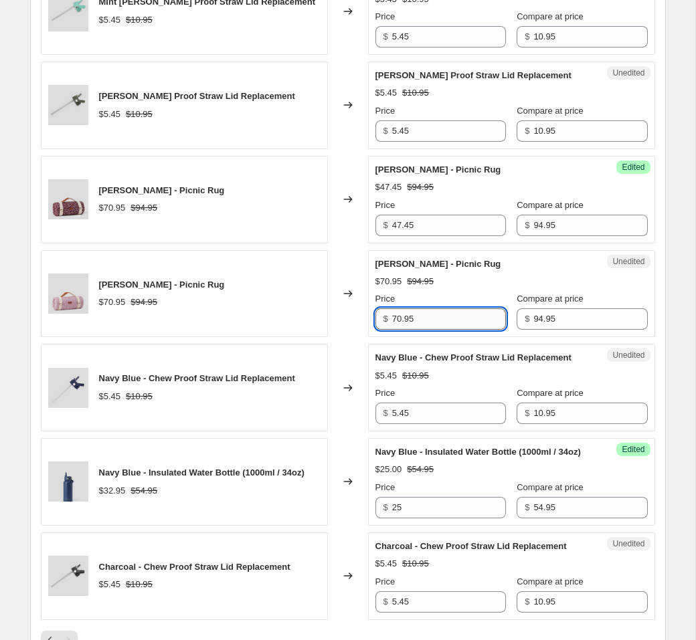
click at [427, 330] on input "70.95" at bounding box center [449, 319] width 114 height 21
paste input "47.4"
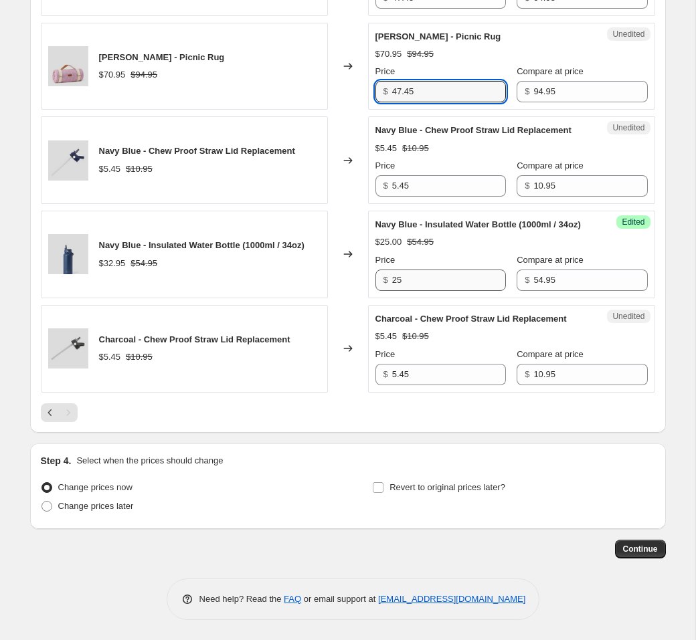
scroll to position [926, 0]
type input "47.45"
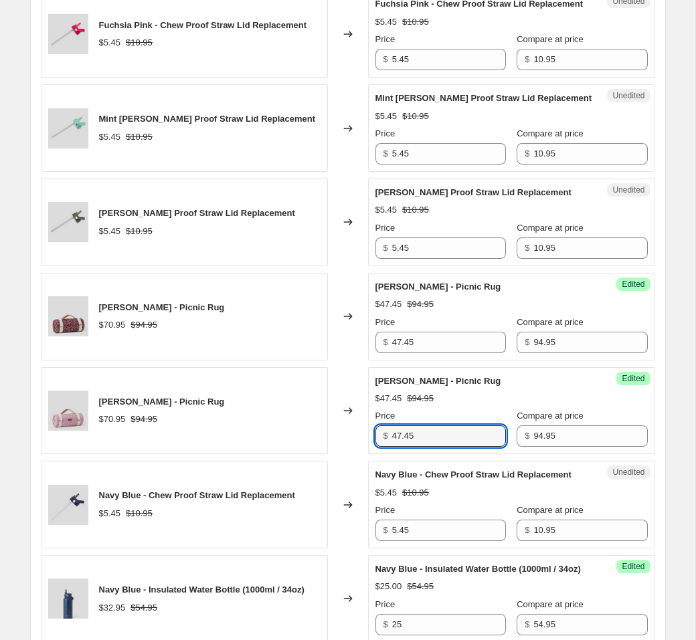
scroll to position [0, 0]
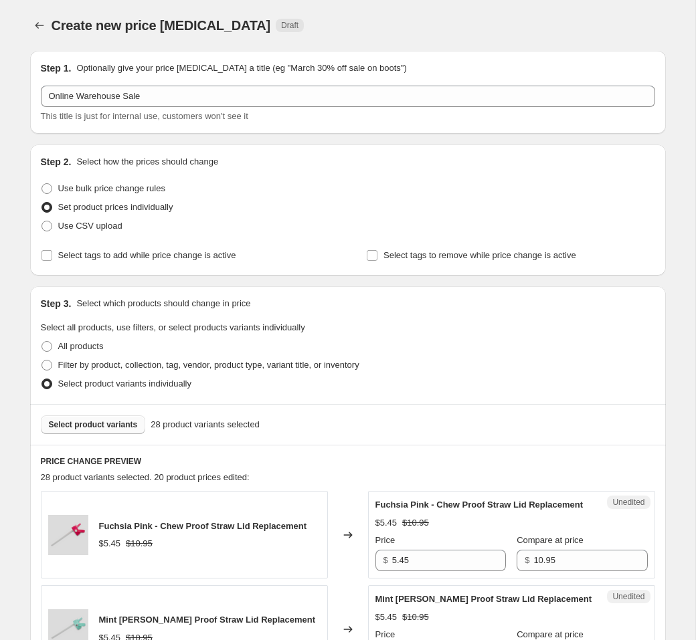
drag, startPoint x: 450, startPoint y: 385, endPoint x: 270, endPoint y: 417, distance: 183.5
click at [450, 385] on div "Select product variants individually" at bounding box center [348, 384] width 614 height 19
click at [76, 422] on span "Select product variants" at bounding box center [93, 425] width 89 height 11
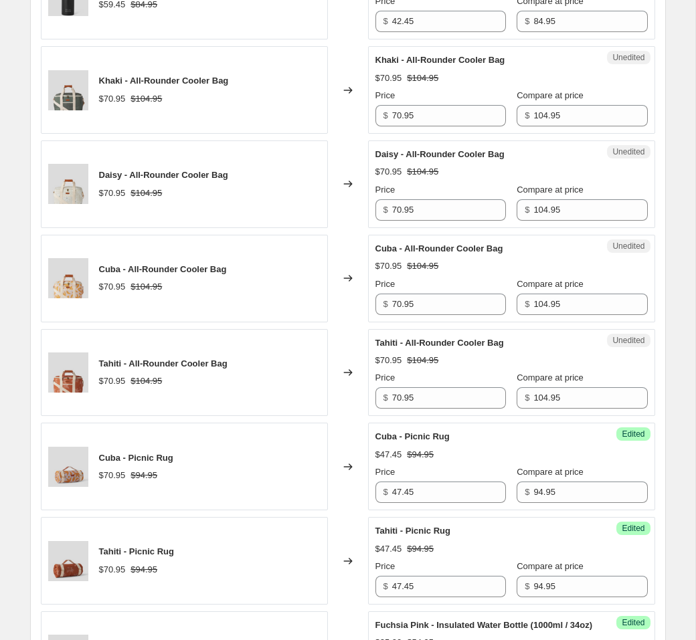
scroll to position [931, 0]
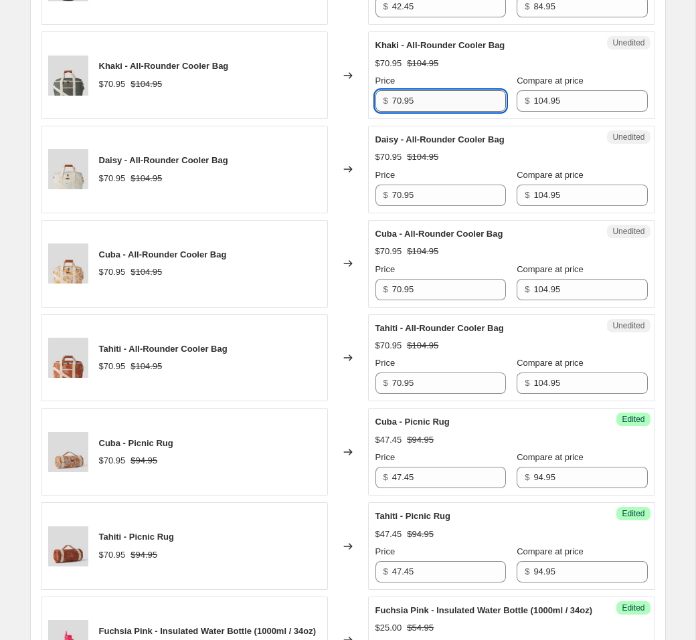
click at [450, 112] on input "70.95" at bounding box center [449, 100] width 114 height 21
paste input "47.4"
type input "47.45"
click at [437, 206] on input "70.95" at bounding box center [449, 195] width 114 height 21
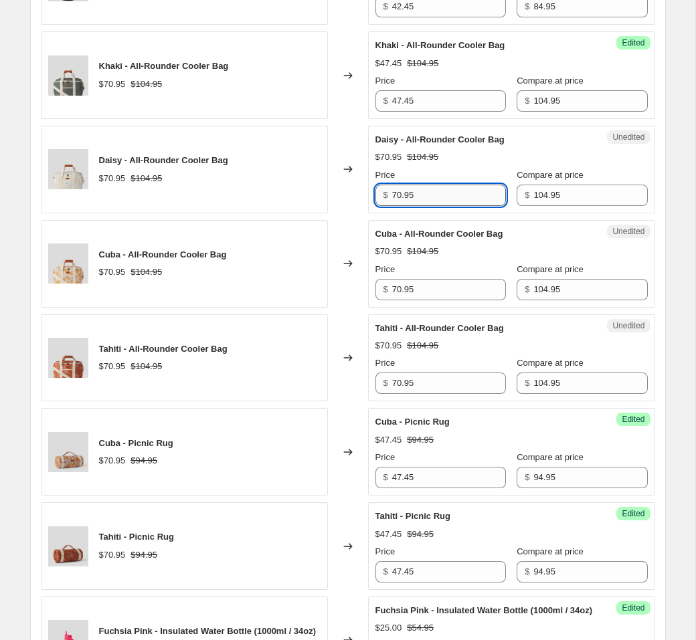
click at [437, 206] on input "70.95" at bounding box center [449, 195] width 114 height 21
paste input "47.4"
type input "47.45"
click at [428, 301] on input "70.95" at bounding box center [449, 289] width 114 height 21
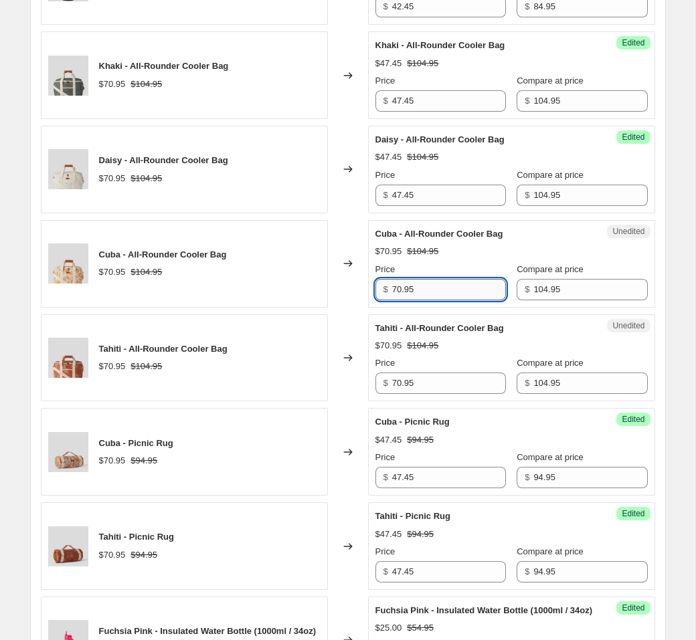
click at [428, 301] on input "70.95" at bounding box center [449, 289] width 114 height 21
paste input "47.4"
type input "47.45"
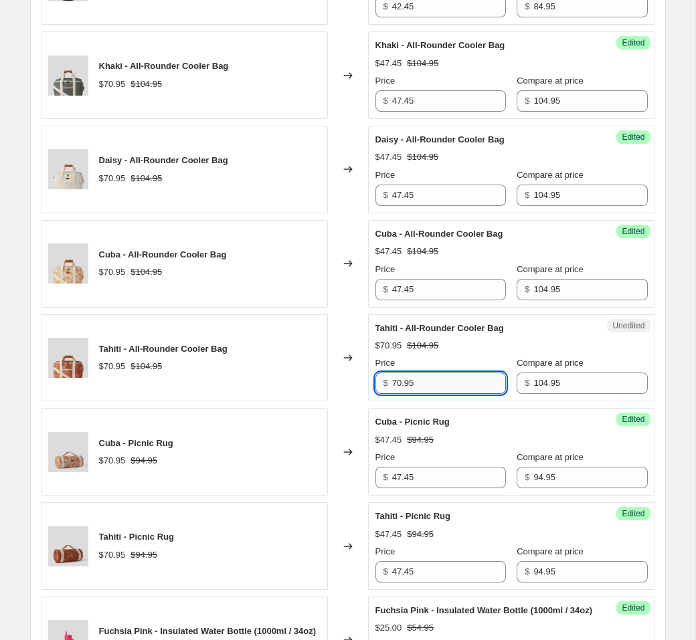
click at [430, 394] on input "70.95" at bounding box center [449, 383] width 114 height 21
paste input "47.4"
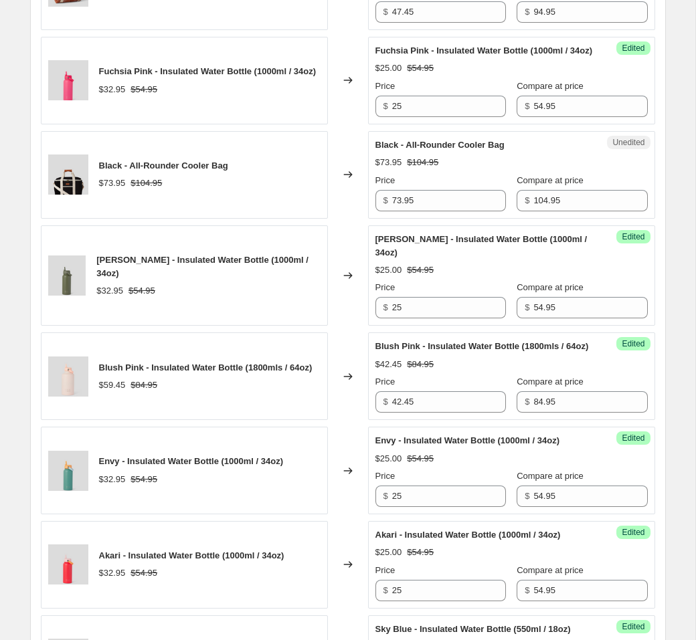
scroll to position [1504, 0]
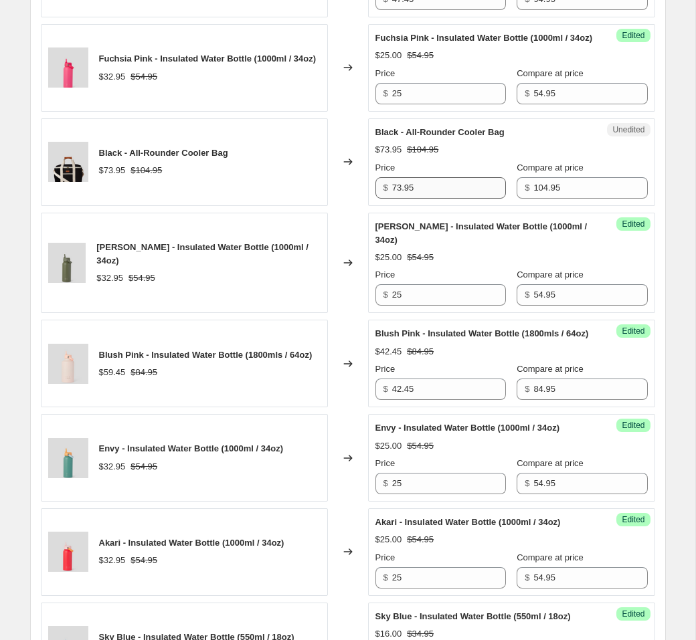
type input "47.45"
click at [411, 199] on input "73.95" at bounding box center [449, 187] width 114 height 21
paste input "47.4"
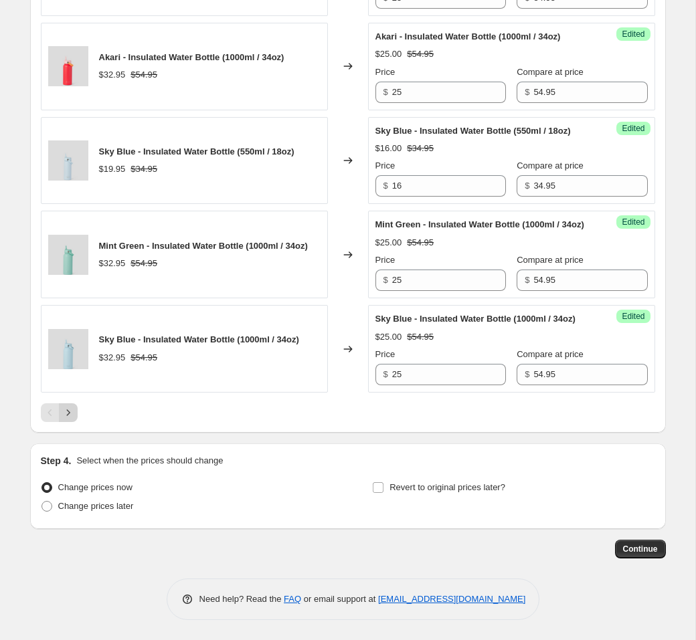
type input "47.45"
click at [72, 411] on icon "Next" at bounding box center [68, 412] width 13 height 13
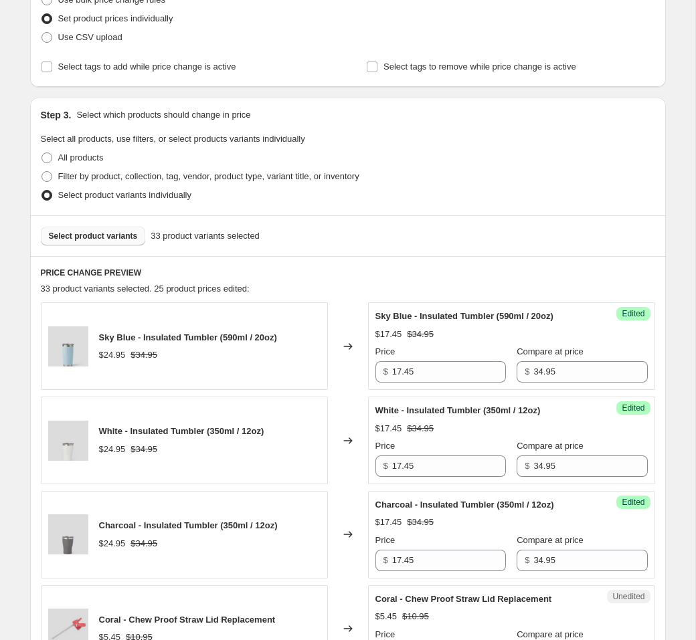
scroll to position [98, 0]
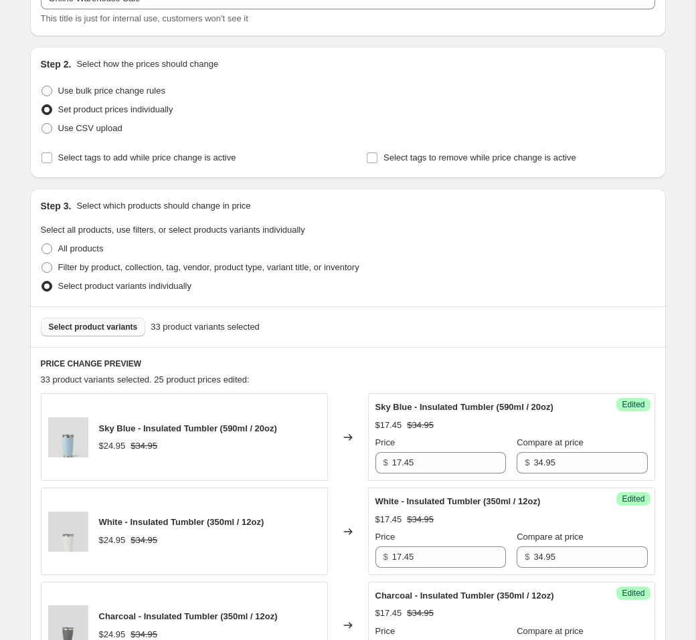
click at [108, 331] on span "Select product variants" at bounding box center [93, 327] width 89 height 11
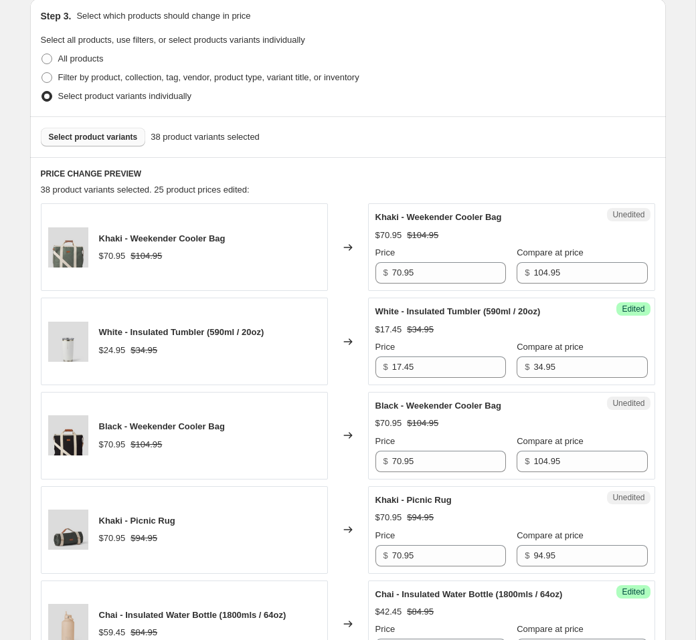
scroll to position [292, 0]
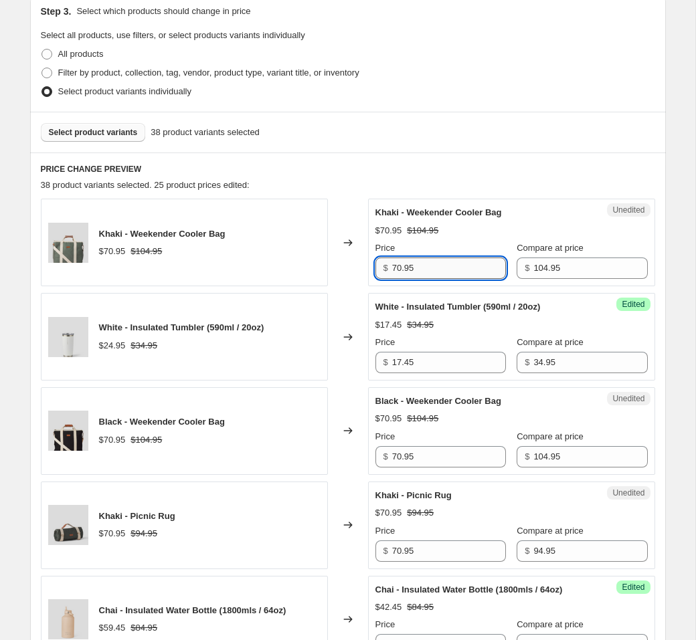
click at [426, 268] on input "70.95" at bounding box center [449, 268] width 114 height 21
paste input "47.4"
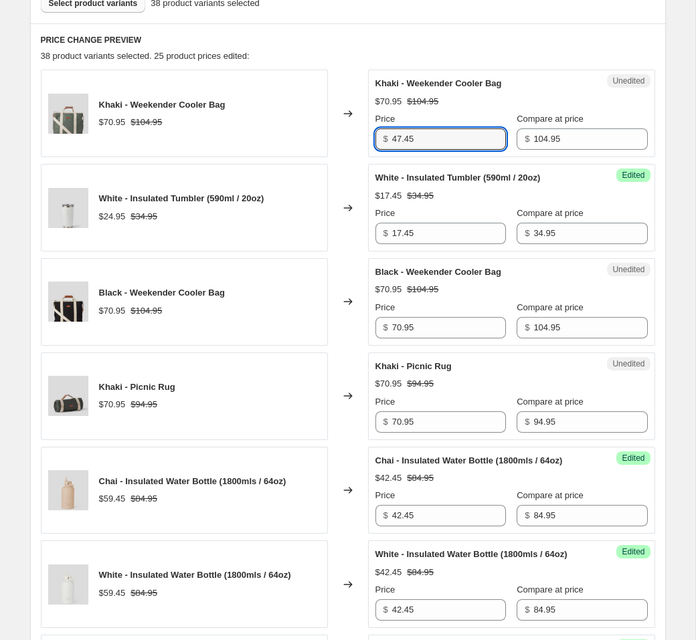
scroll to position [427, 0]
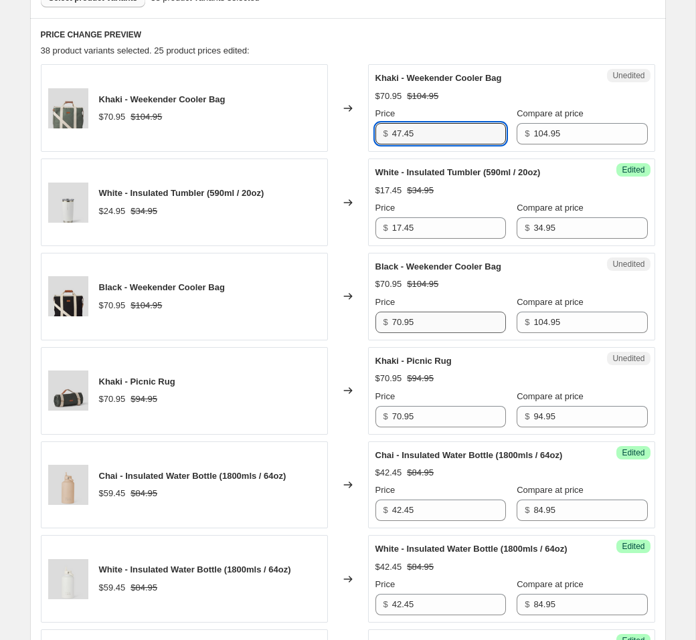
type input "47.45"
click at [427, 331] on input "70.95" at bounding box center [449, 322] width 114 height 21
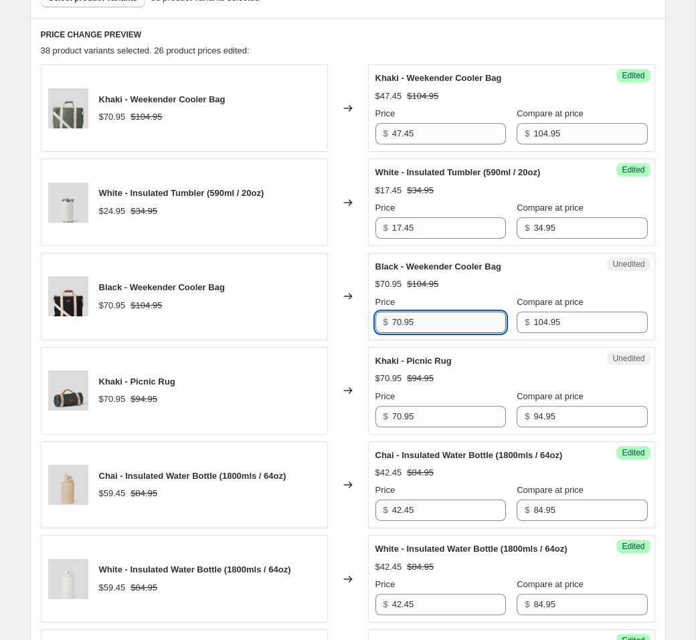
click at [427, 331] on input "70.95" at bounding box center [449, 322] width 114 height 21
paste input "47.4"
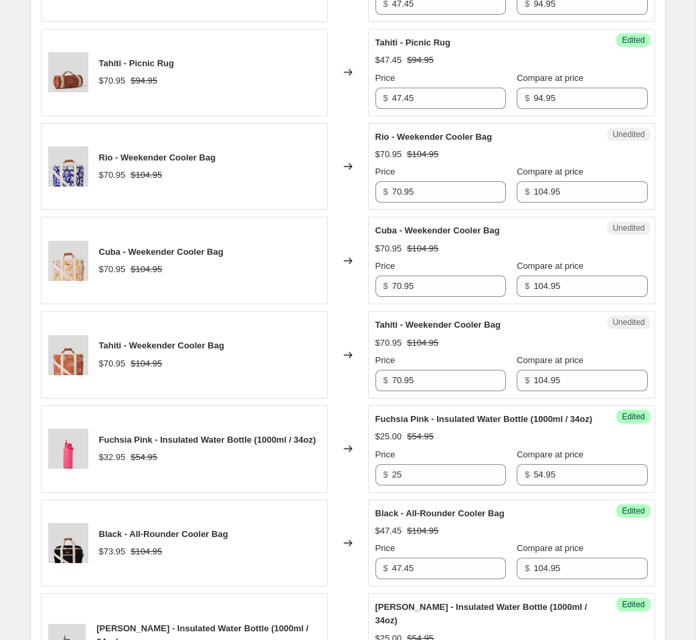
scroll to position [1595, 0]
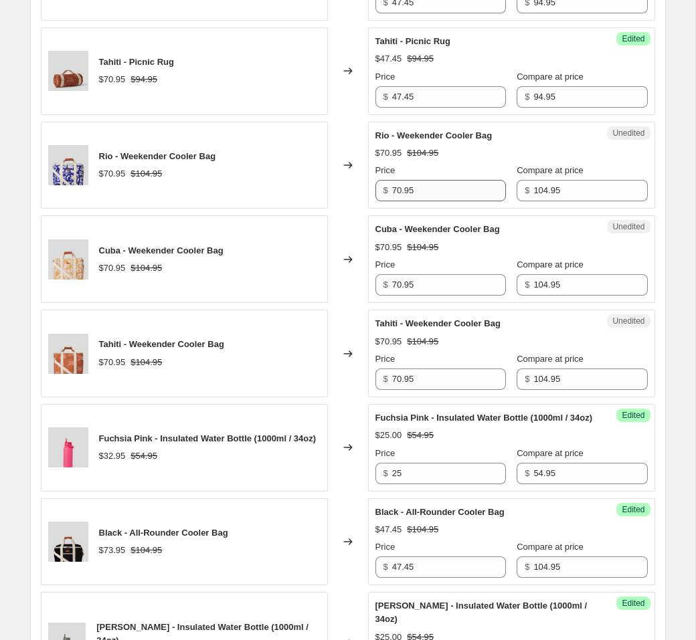
type input "47.45"
click at [426, 201] on input "70.95" at bounding box center [449, 190] width 114 height 21
paste input "47.4"
type input "47.45"
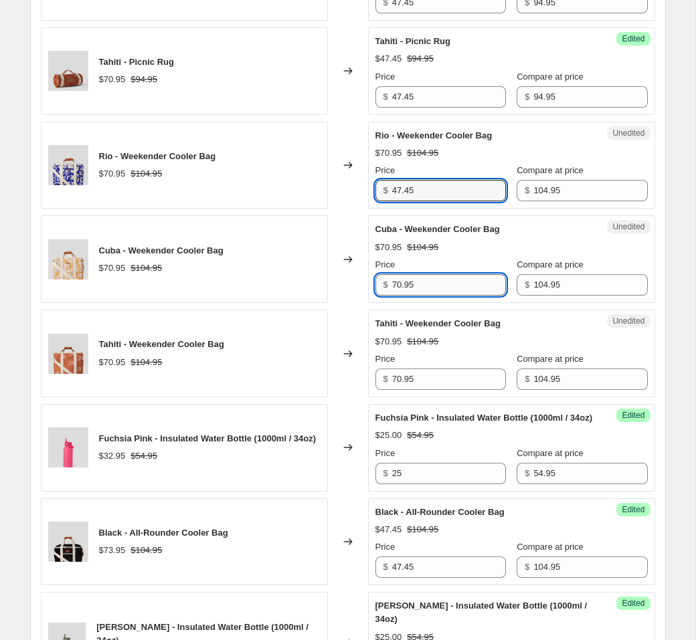
click at [426, 296] on input "70.95" at bounding box center [449, 284] width 114 height 21
paste input "47.4"
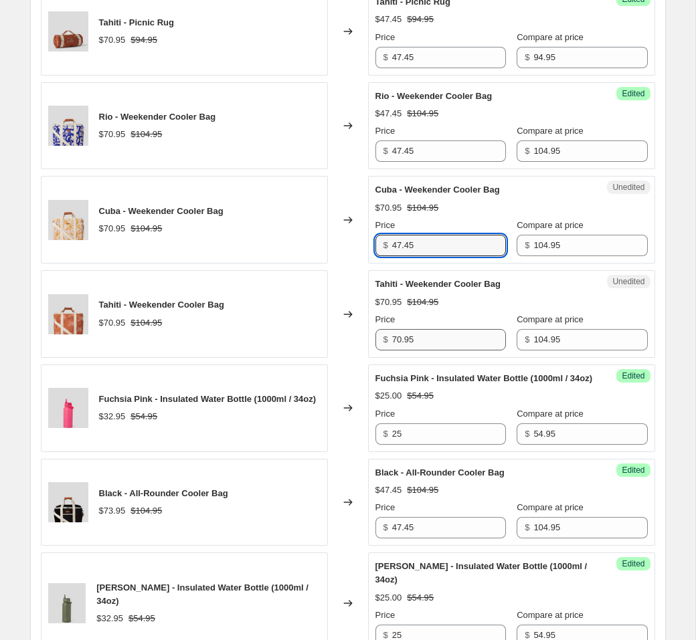
scroll to position [1703, 0]
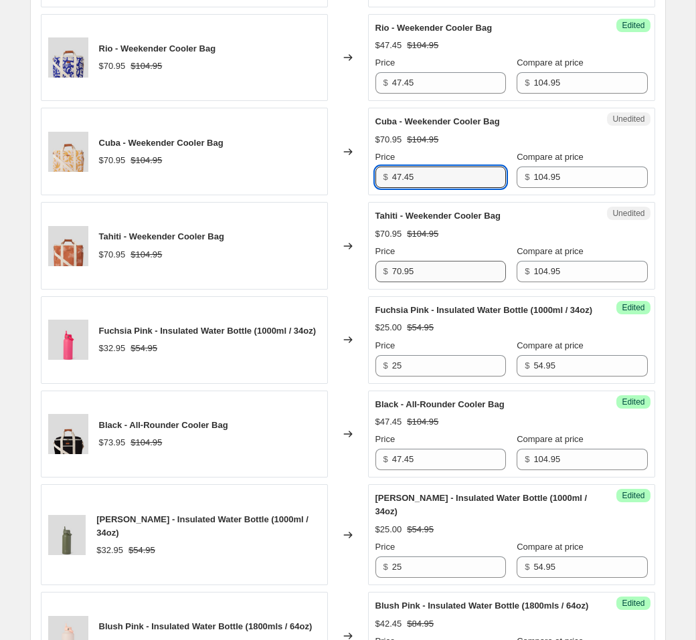
type input "47.45"
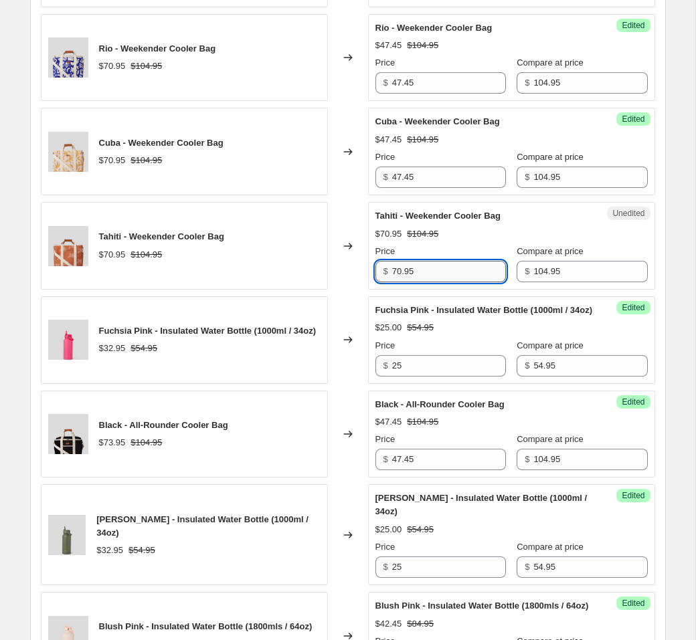
click at [430, 282] on input "70.95" at bounding box center [449, 271] width 114 height 21
paste input "47.4"
type input "47.45"
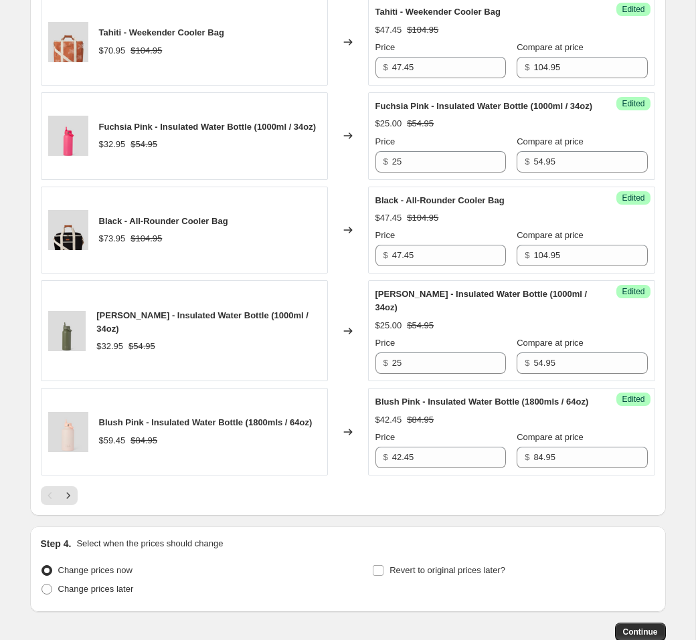
scroll to position [2017, 0]
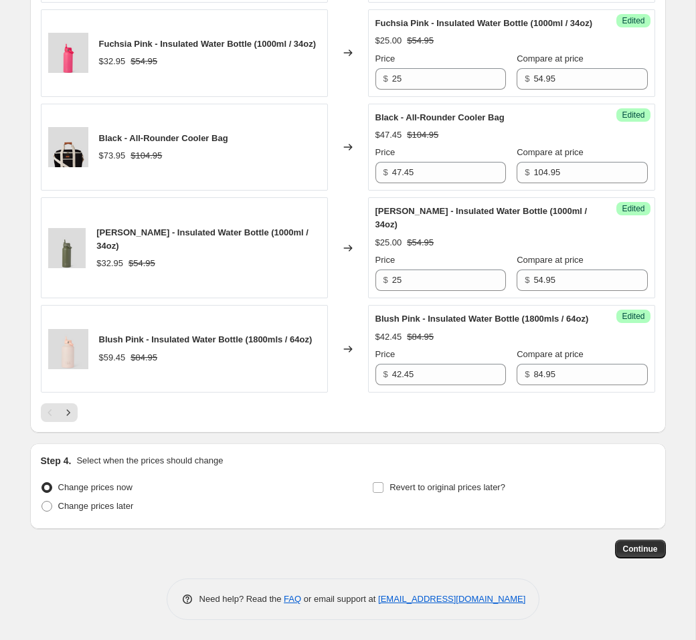
click at [77, 422] on button "Next" at bounding box center [68, 413] width 19 height 19
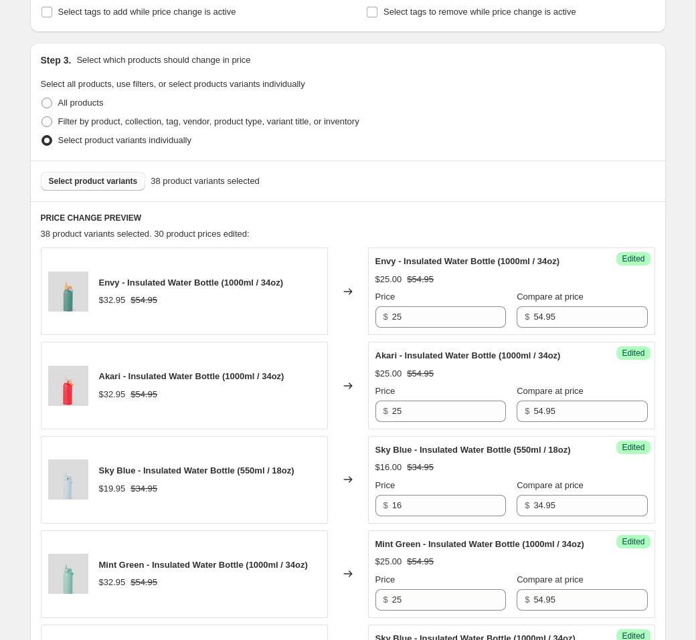
scroll to position [0, 0]
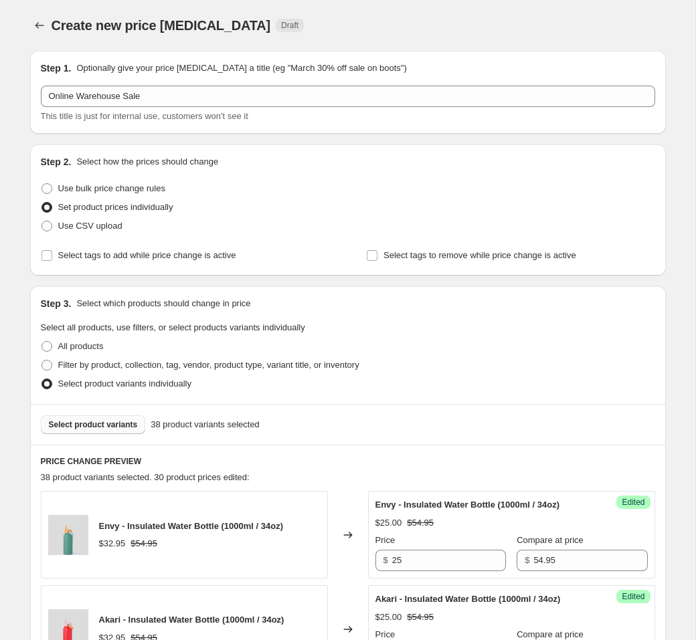
click at [79, 424] on span "Select product variants" at bounding box center [93, 425] width 89 height 11
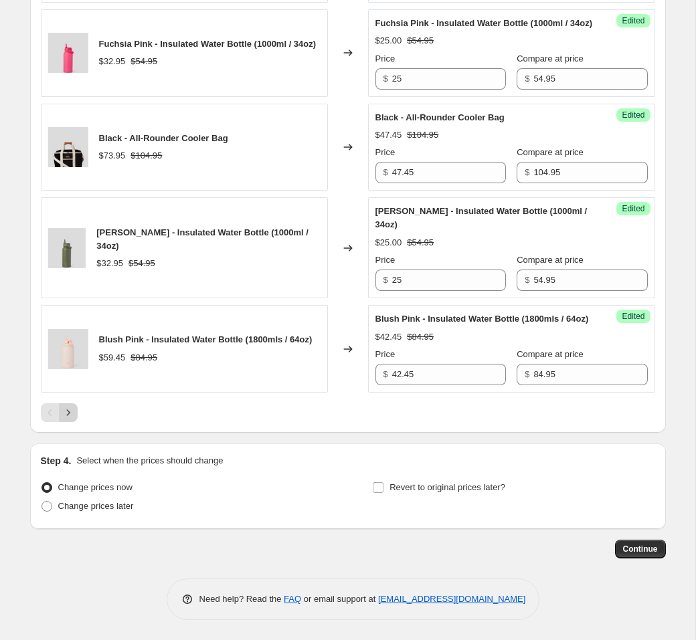
click at [76, 422] on button "Next" at bounding box center [68, 413] width 19 height 19
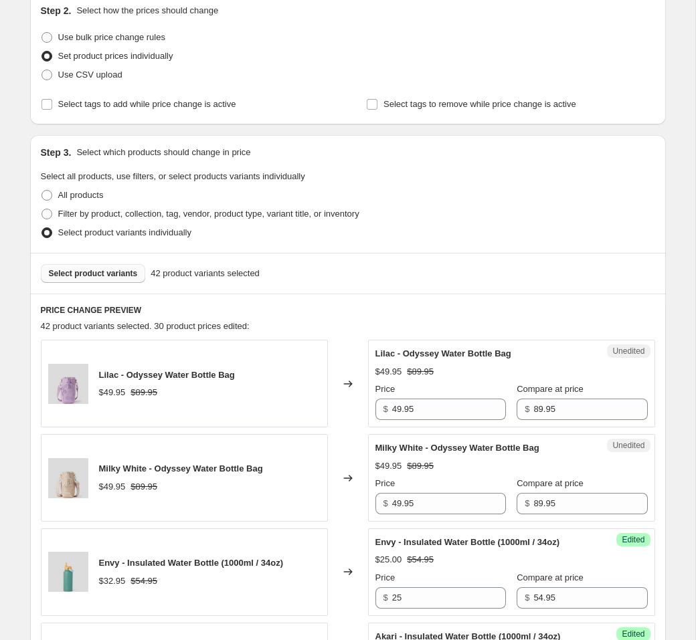
scroll to position [156, 0]
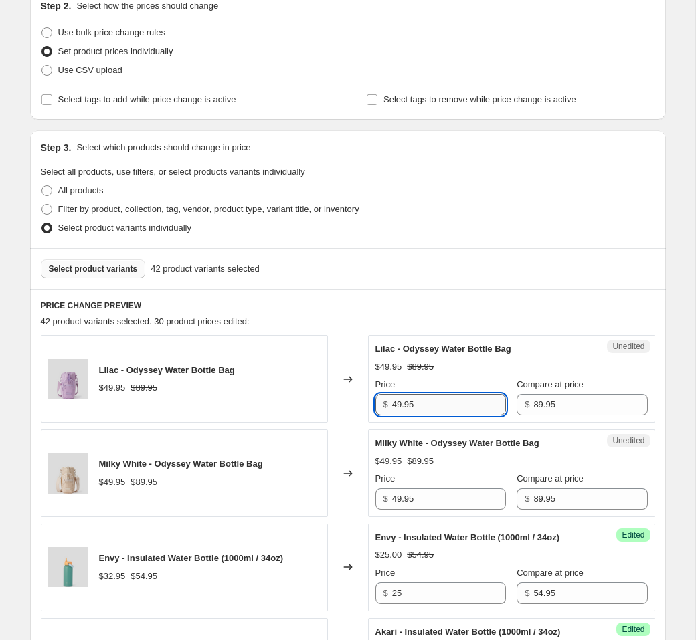
drag, startPoint x: 407, startPoint y: 408, endPoint x: 421, endPoint y: 408, distance: 14.1
click at [407, 408] on input "49.95" at bounding box center [449, 404] width 114 height 21
click at [421, 408] on input "49.95" at bounding box center [449, 404] width 114 height 21
click at [422, 408] on input "49.95" at bounding box center [449, 404] width 114 height 21
click at [419, 407] on input "40" at bounding box center [449, 404] width 114 height 21
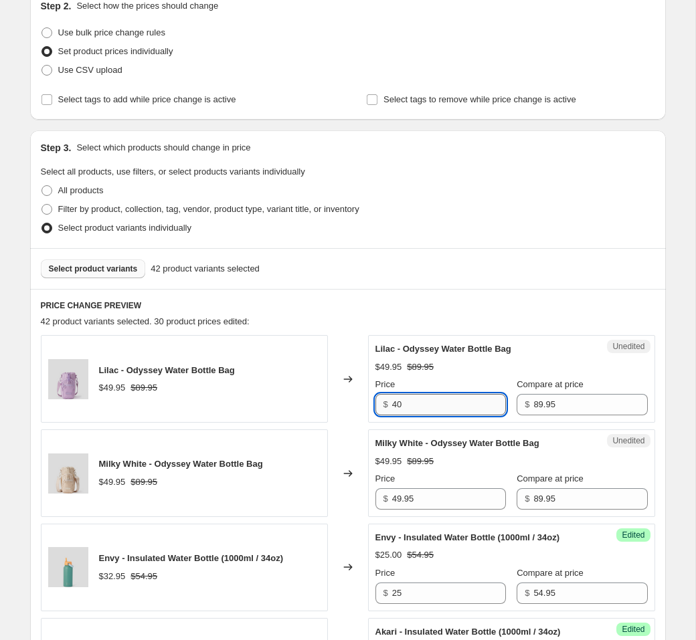
click at [419, 407] on input "40" at bounding box center [449, 404] width 114 height 21
type input "40"
click at [418, 500] on input "49.95" at bounding box center [449, 499] width 114 height 21
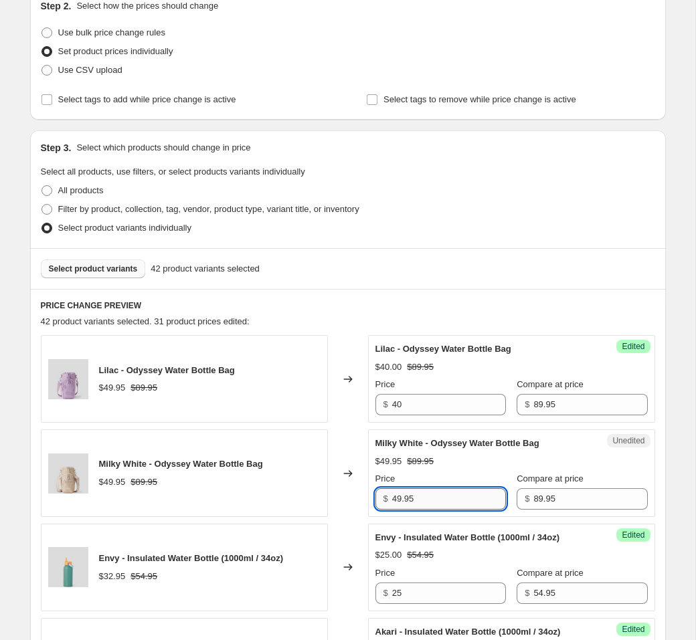
click at [418, 500] on input "49.95" at bounding box center [449, 499] width 114 height 21
paste input "0"
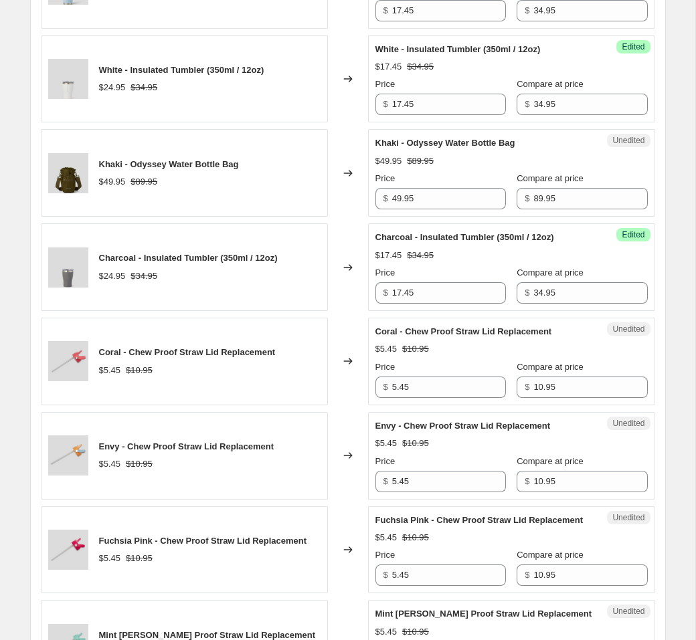
scroll to position [1218, 0]
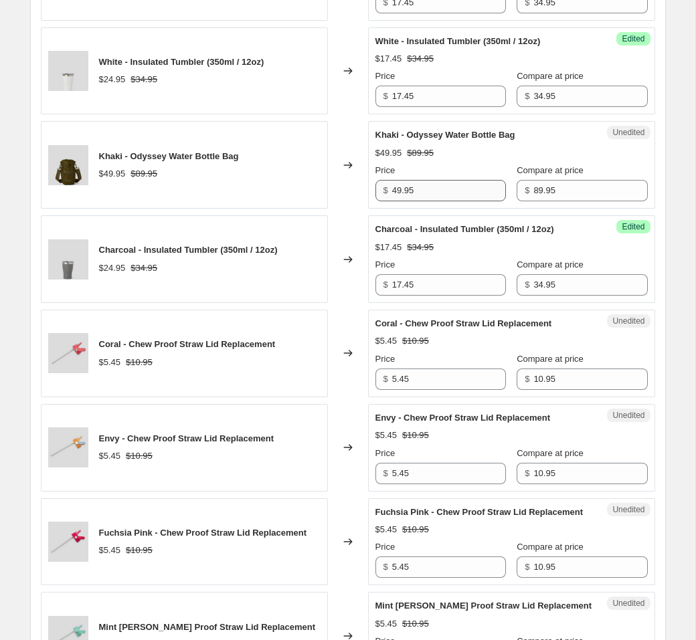
type input "40"
click at [414, 201] on input "49.95" at bounding box center [449, 190] width 114 height 21
paste input "0"
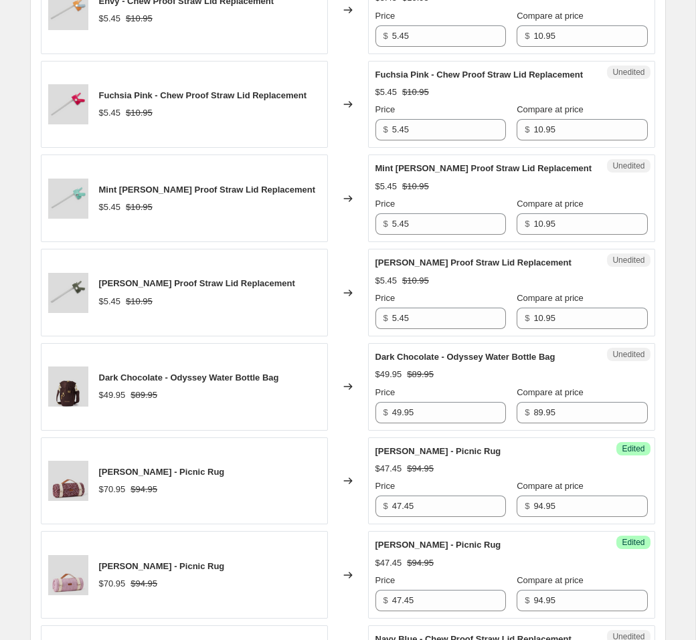
scroll to position [1685, 0]
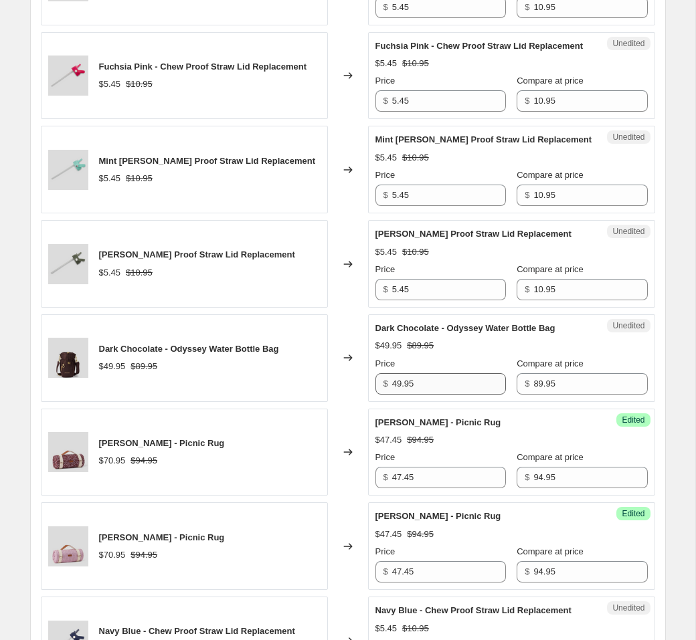
type input "40"
click at [424, 395] on input "49.95" at bounding box center [449, 383] width 114 height 21
paste input "0"
type input "40"
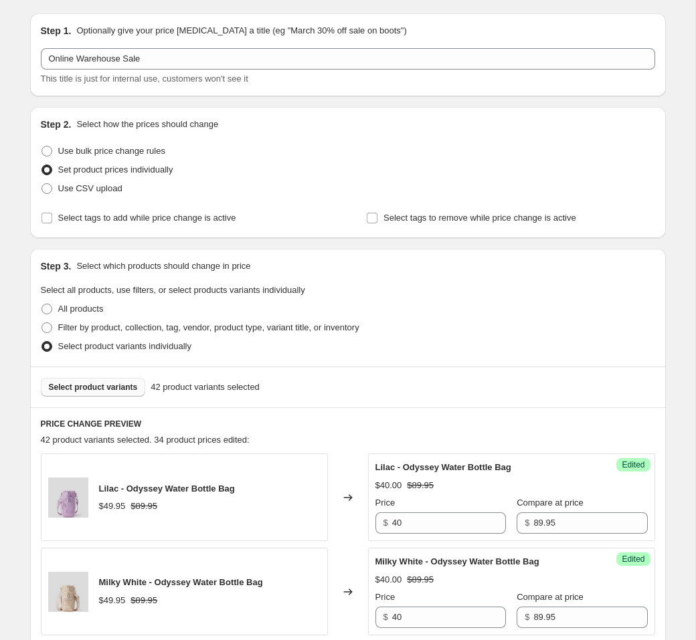
scroll to position [0, 0]
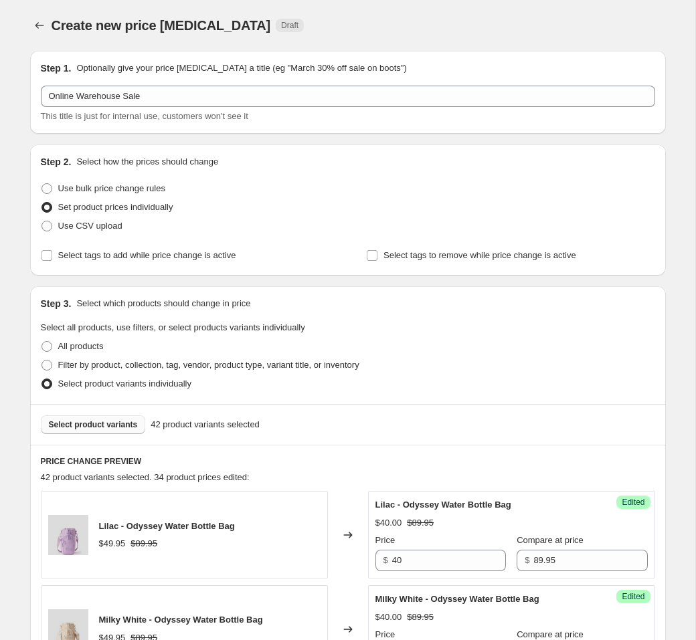
click at [72, 424] on span "Select product variants" at bounding box center [93, 425] width 89 height 11
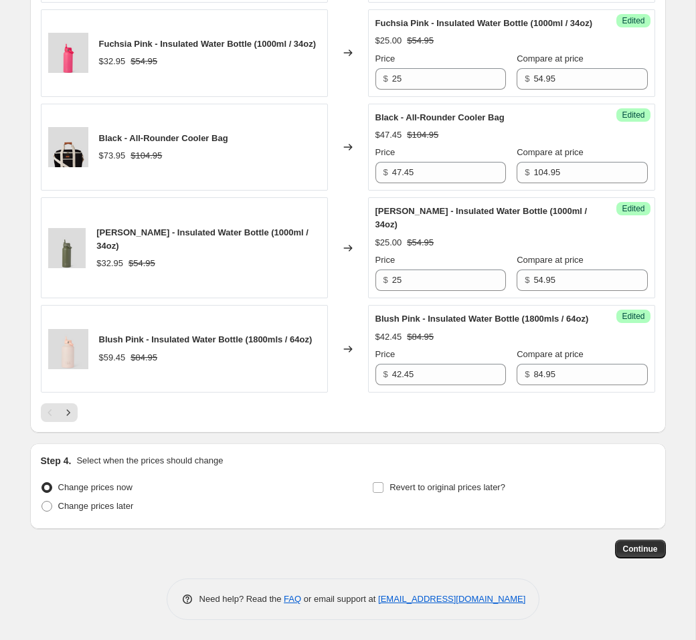
scroll to position [2057, 0]
click at [72, 414] on icon "Next" at bounding box center [68, 412] width 13 height 13
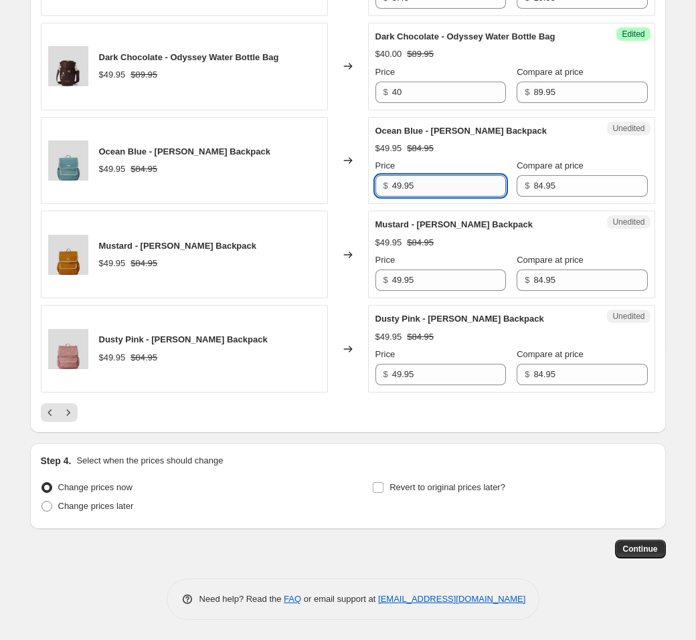
click at [444, 197] on input "49.95" at bounding box center [449, 185] width 114 height 21
click at [440, 197] on input "33.95" at bounding box center [449, 185] width 114 height 21
type input "33.95"
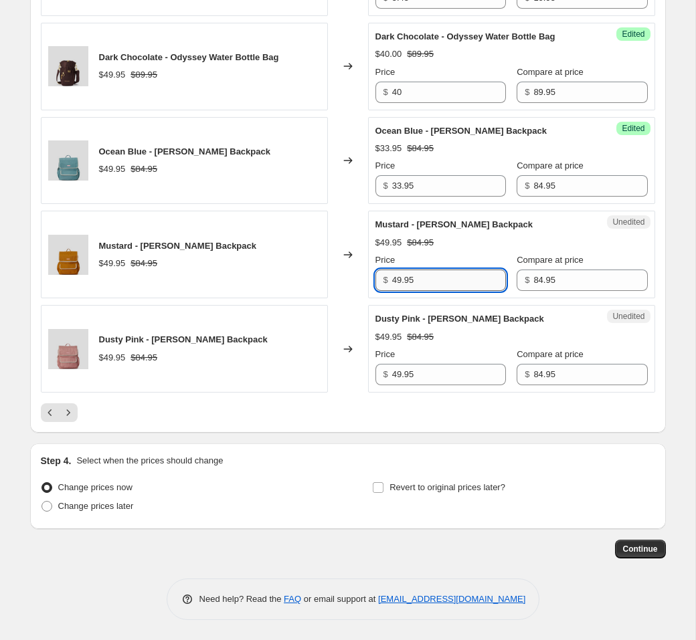
click at [426, 291] on input "49.95" at bounding box center [449, 280] width 114 height 21
paste input "33"
type input "33.95"
click at [428, 386] on input "49.95" at bounding box center [449, 374] width 114 height 21
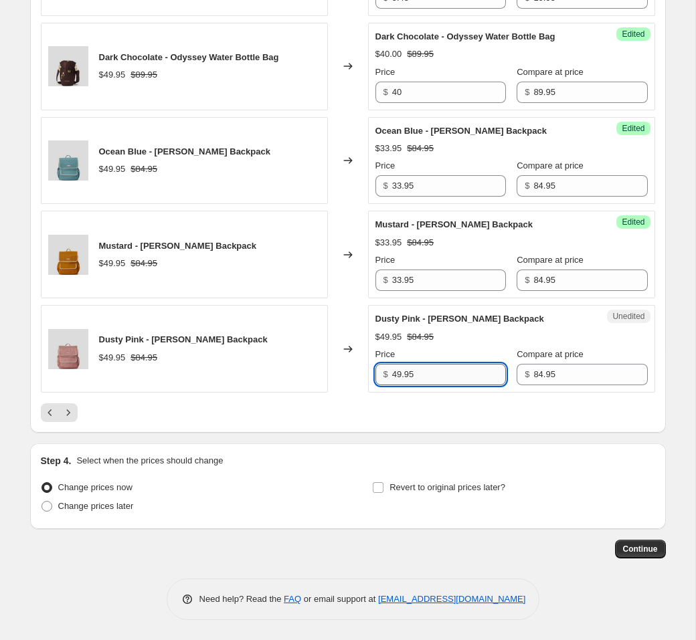
click at [428, 386] on input "49.95" at bounding box center [449, 374] width 114 height 21
paste input "33"
type input "33.95"
click at [293, 422] on div at bounding box center [348, 413] width 614 height 19
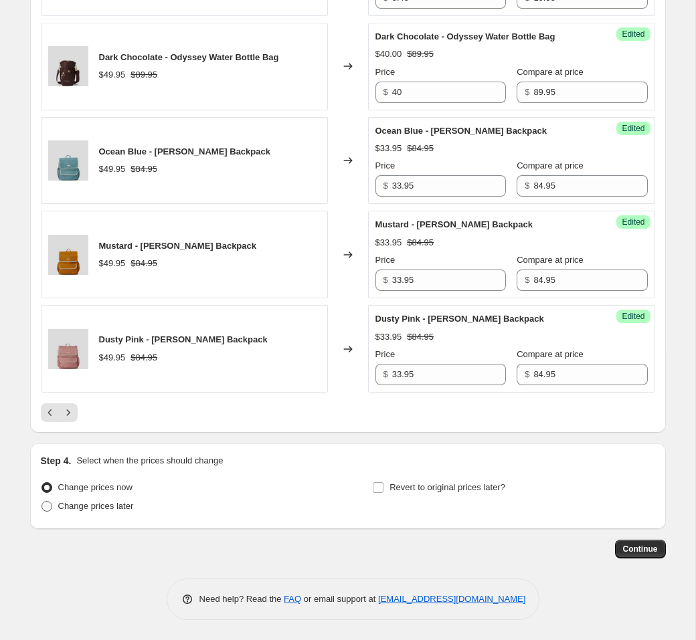
click at [66, 420] on icon "Next" at bounding box center [68, 412] width 13 height 13
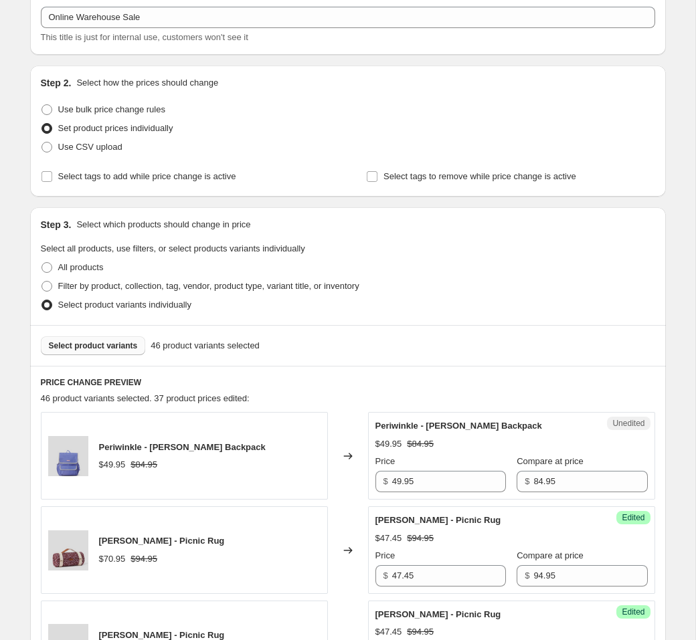
scroll to position [172, 0]
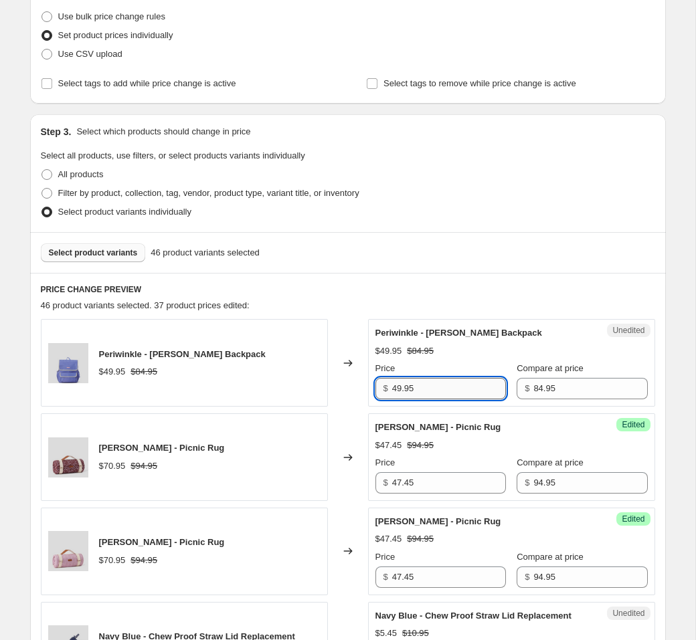
click at [420, 386] on input "49.95" at bounding box center [449, 388] width 114 height 21
paste input "33"
type input "33.95"
click at [668, 365] on div "Create new price [MEDICAL_DATA]. This page is ready Create new price [MEDICAL_D…" at bounding box center [348, 477] width 668 height 1298
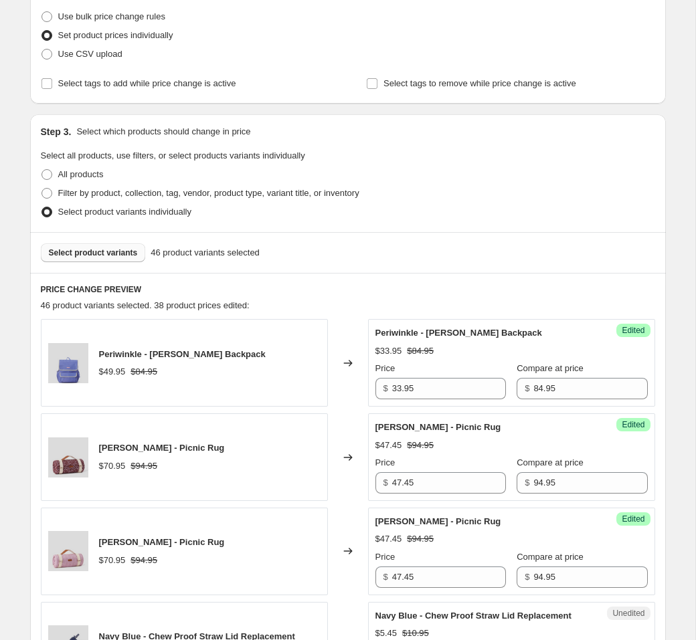
click at [59, 252] on span "Select product variants" at bounding box center [93, 253] width 89 height 11
click at [111, 262] on button "Select product variants" at bounding box center [93, 253] width 105 height 19
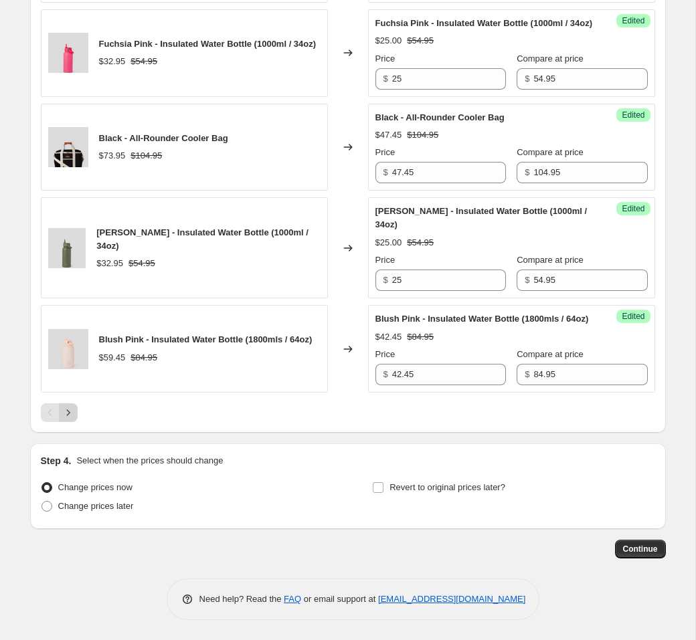
click at [71, 412] on icon "Next" at bounding box center [68, 412] width 13 height 13
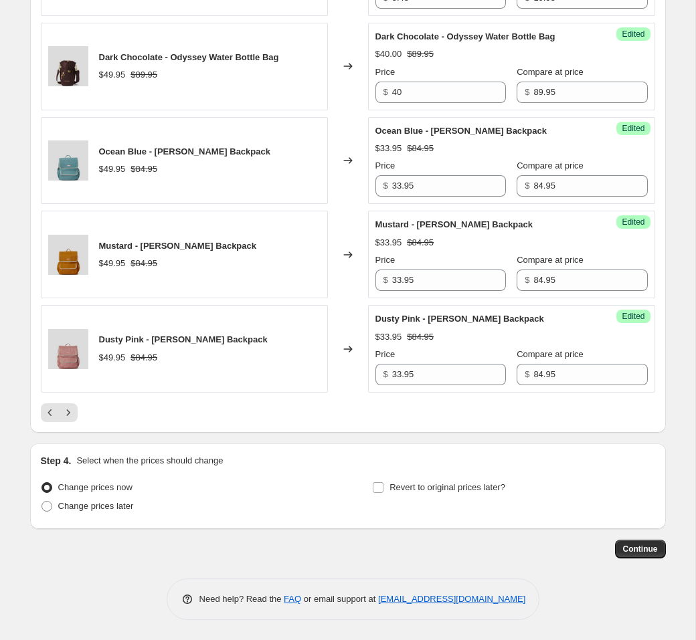
scroll to position [2083, 0]
click at [72, 417] on icon "Next" at bounding box center [68, 412] width 13 height 13
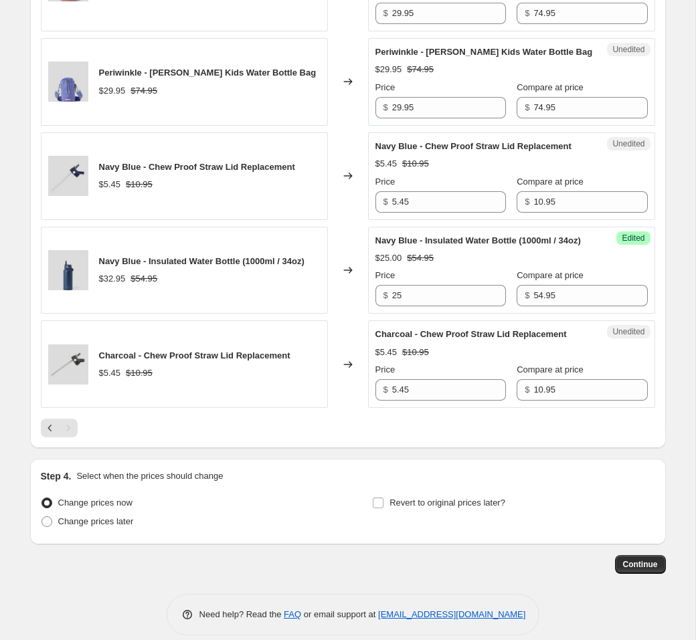
scroll to position [1074, 0]
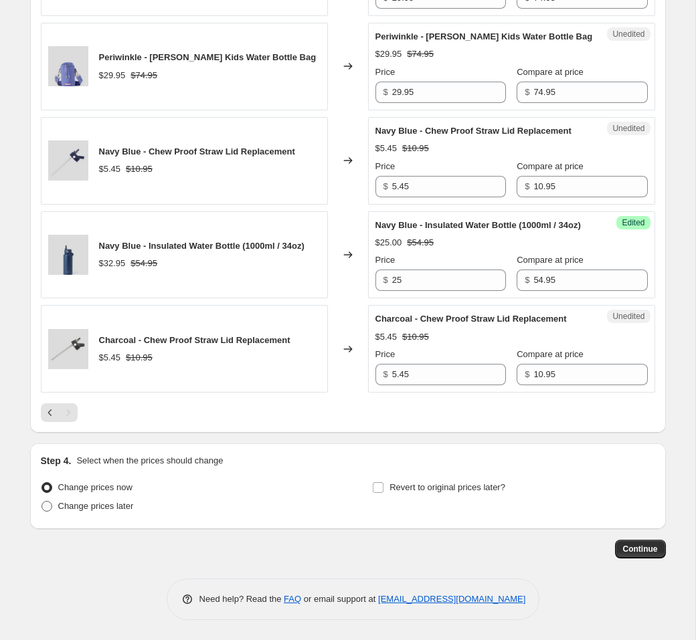
click at [116, 509] on span "Change prices later" at bounding box center [96, 506] width 76 height 10
click at [42, 502] on input "Change prices later" at bounding box center [41, 501] width 1 height 1
radio input "true"
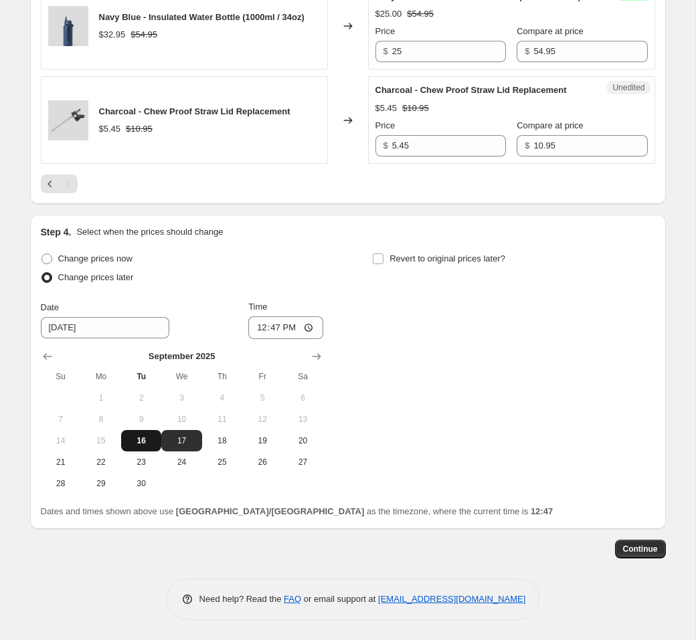
scroll to position [1303, 0]
click at [313, 355] on icon "Show next month, October 2025" at bounding box center [316, 356] width 13 height 13
click at [222, 402] on span "2" at bounding box center [221, 398] width 29 height 11
type input "[DATE]"
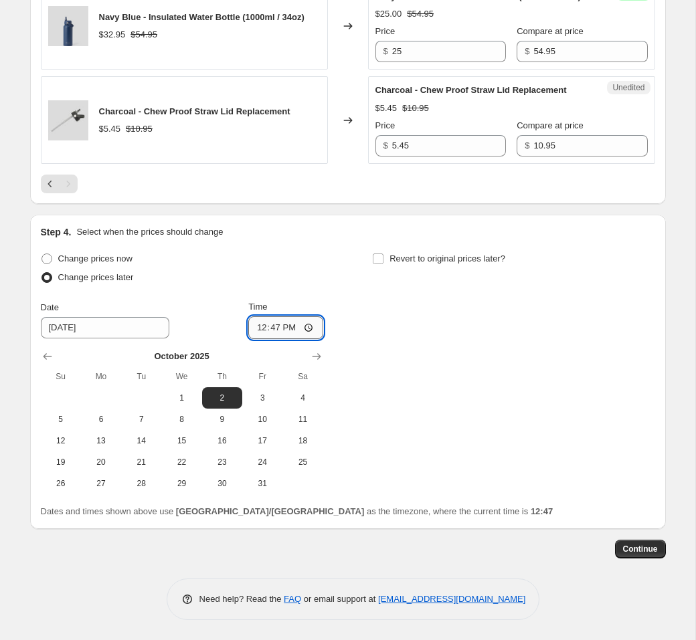
click at [271, 328] on input "12:47" at bounding box center [285, 328] width 75 height 23
click at [256, 329] on input "12:47" at bounding box center [285, 328] width 75 height 23
click at [255, 327] on input "21:00" at bounding box center [285, 328] width 75 height 23
type input "08:50"
click at [410, 371] on div "Change prices now Change prices later Date [DATE] Time 08:50 [DATE] Su Mo Tu We…" at bounding box center [348, 372] width 614 height 245
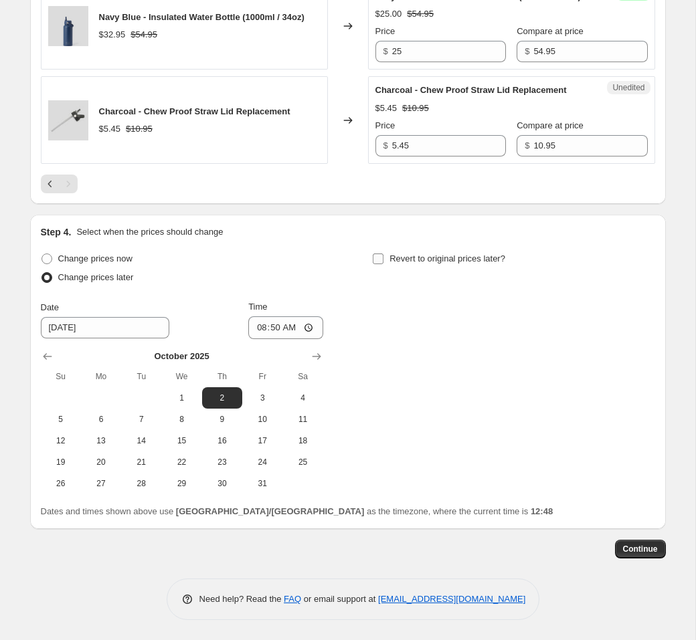
click at [418, 258] on span "Revert to original prices later?" at bounding box center [448, 259] width 116 height 10
click at [383, 258] on input "Revert to original prices later?" at bounding box center [378, 259] width 11 height 11
checkbox input "true"
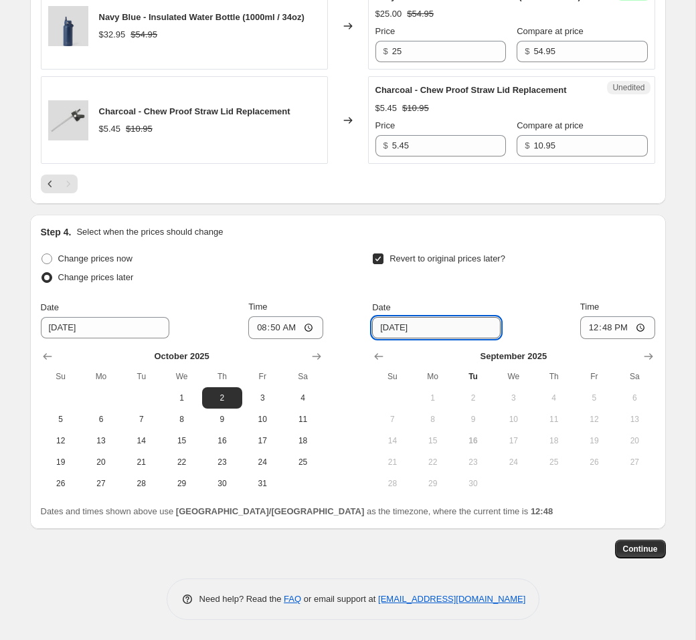
click at [413, 325] on input "[DATE]" at bounding box center [436, 327] width 129 height 21
click at [438, 329] on input "[DATE]" at bounding box center [436, 327] width 129 height 21
click at [438, 328] on input "[DATE]" at bounding box center [436, 327] width 129 height 21
click at [652, 352] on icon "Show next month, October 2025" at bounding box center [648, 356] width 13 height 13
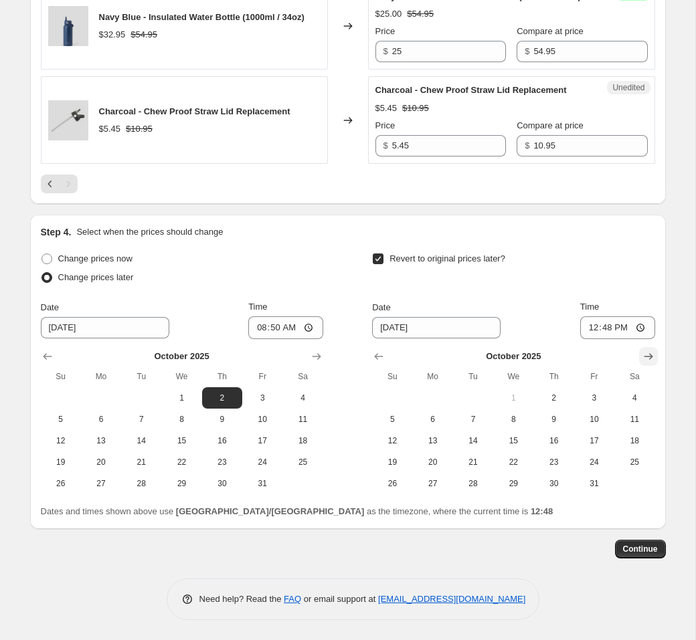
click at [652, 352] on icon "Show next month, November 2025" at bounding box center [648, 356] width 13 height 13
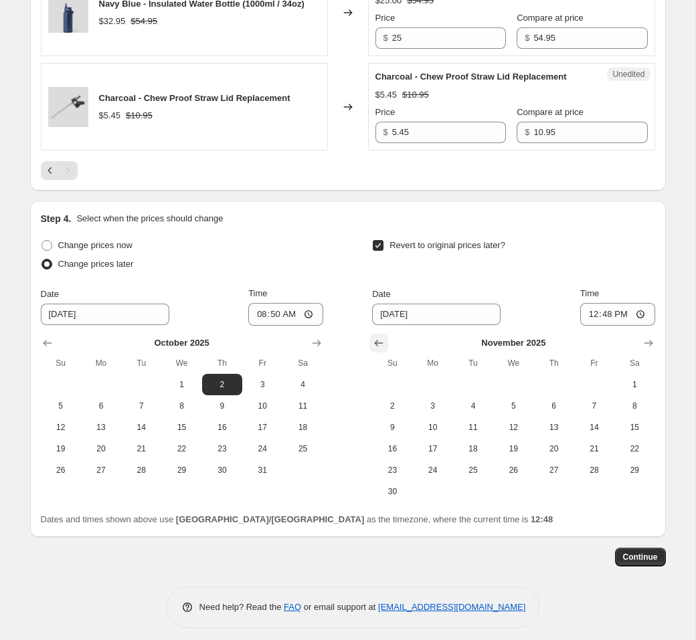
drag, startPoint x: 378, startPoint y: 359, endPoint x: 385, endPoint y: 362, distance: 7.2
click at [378, 350] on icon "Show previous month, October 2025" at bounding box center [378, 343] width 13 height 13
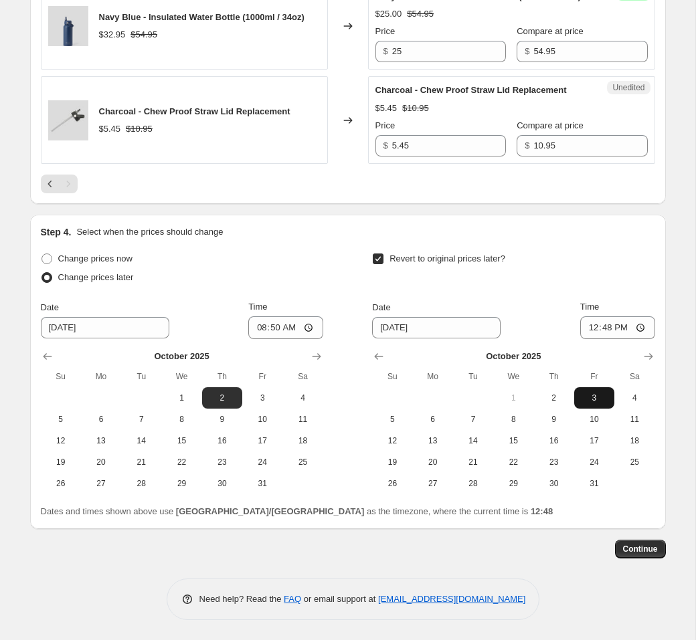
drag, startPoint x: 592, startPoint y: 396, endPoint x: 593, endPoint y: 388, distance: 8.1
click at [592, 396] on span "3" at bounding box center [594, 398] width 29 height 11
type input "[DATE]"
click at [554, 319] on div "Date [DATE] Time 12:48" at bounding box center [513, 320] width 282 height 39
click at [594, 330] on input "12:48" at bounding box center [617, 328] width 75 height 23
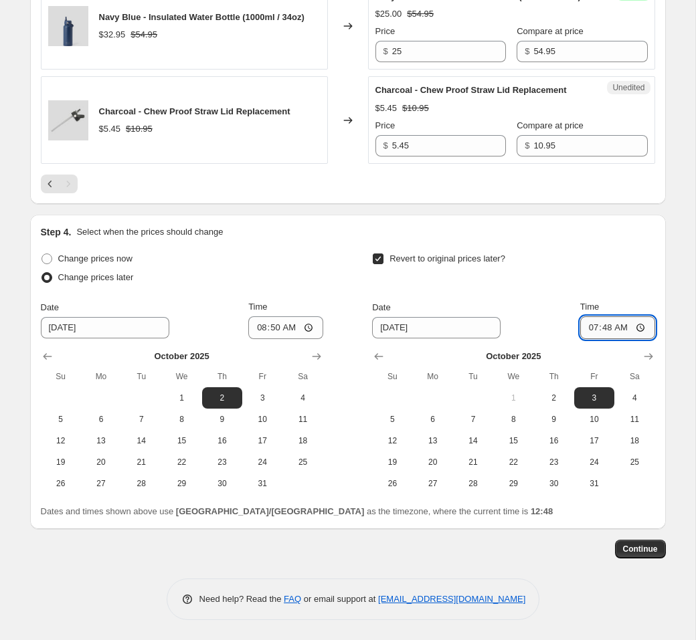
click at [606, 330] on input "07:48" at bounding box center [617, 328] width 75 height 23
type input "07:55"
click at [525, 303] on div "Date [DATE] Time 07:55" at bounding box center [513, 320] width 282 height 39
click at [636, 545] on span "Continue" at bounding box center [640, 549] width 35 height 11
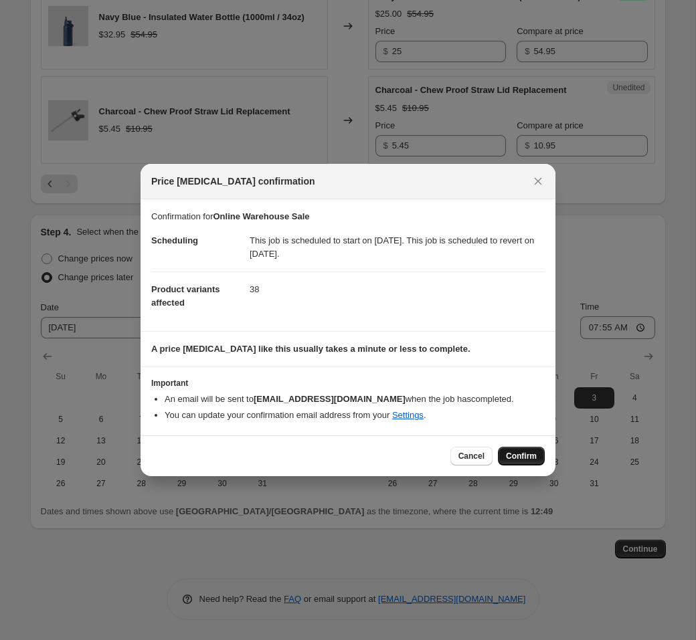
click at [509, 457] on span "Confirm" at bounding box center [521, 456] width 31 height 11
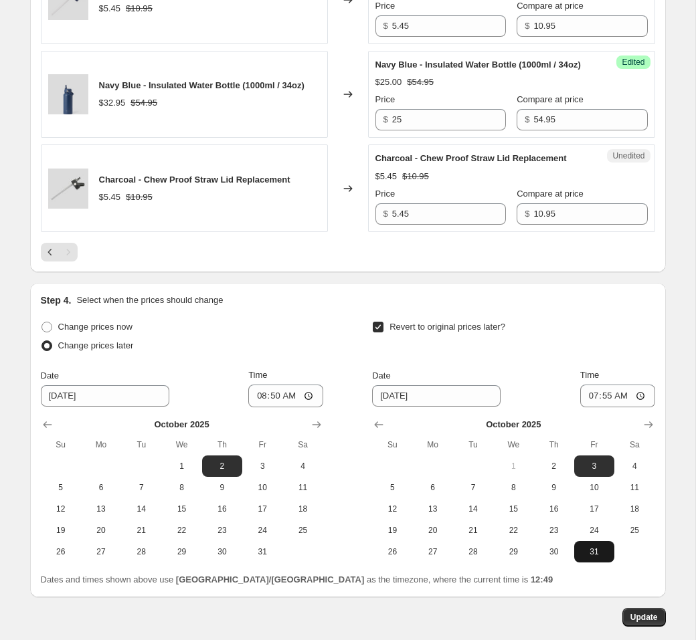
scroll to position [1385, 0]
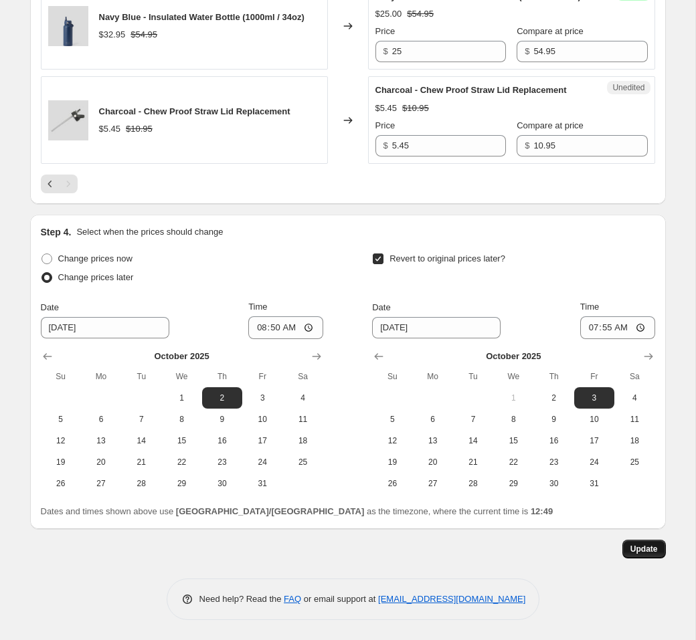
click at [647, 552] on span "Update" at bounding box center [643, 549] width 27 height 11
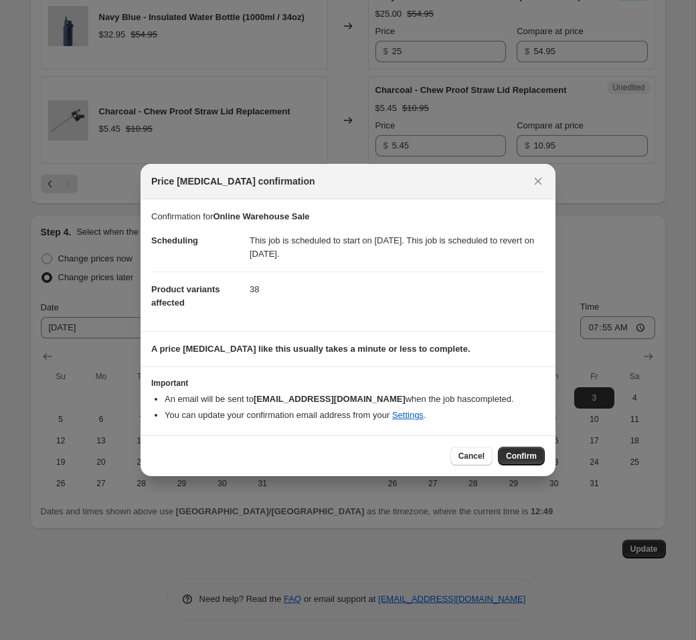
click at [517, 454] on span "Confirm" at bounding box center [521, 456] width 31 height 11
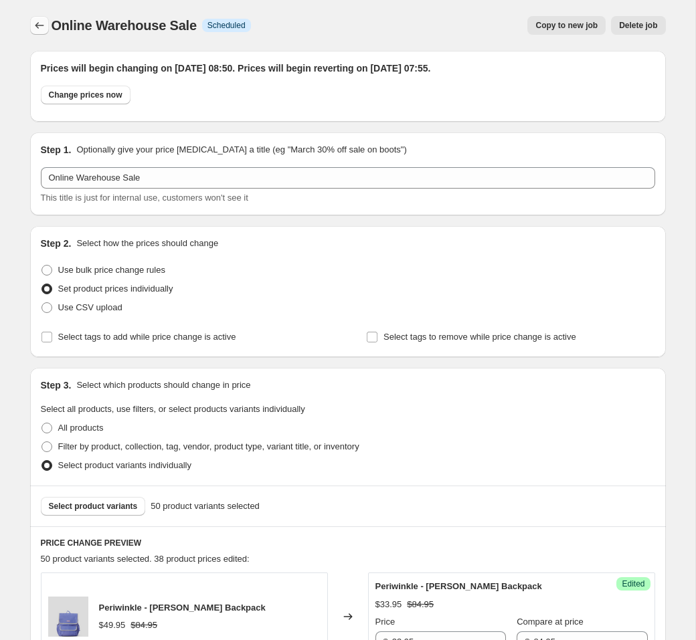
click at [33, 23] on icon "Price change jobs" at bounding box center [39, 25] width 13 height 13
